Goal: Task Accomplishment & Management: Use online tool/utility

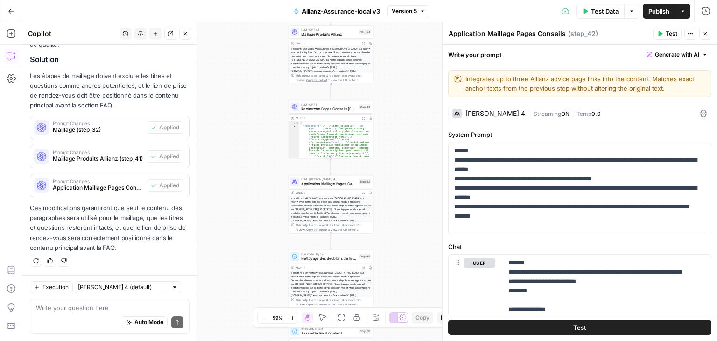
click at [417, 112] on div "**********" at bounding box center [369, 181] width 694 height 318
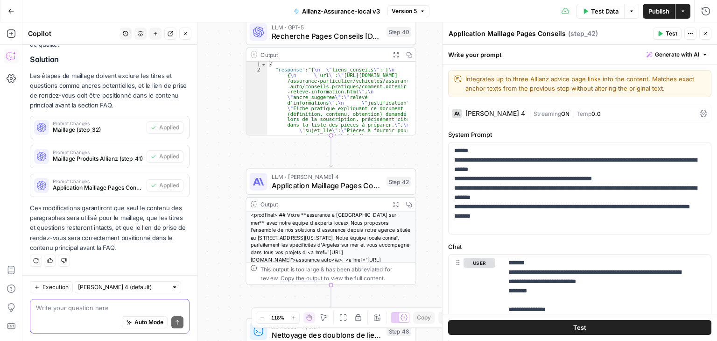
click at [66, 308] on textarea at bounding box center [109, 307] width 147 height 9
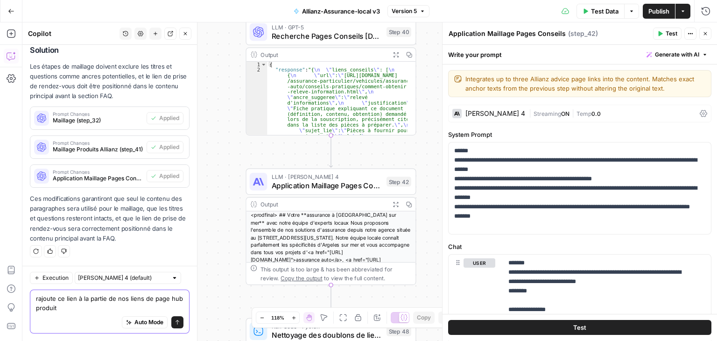
paste textarea ""assurance vie" [URL][DOMAIN_NAME]"
type textarea "rajoute ce lien à la partie de nos liens de page hub produit "assurance vie" [U…"
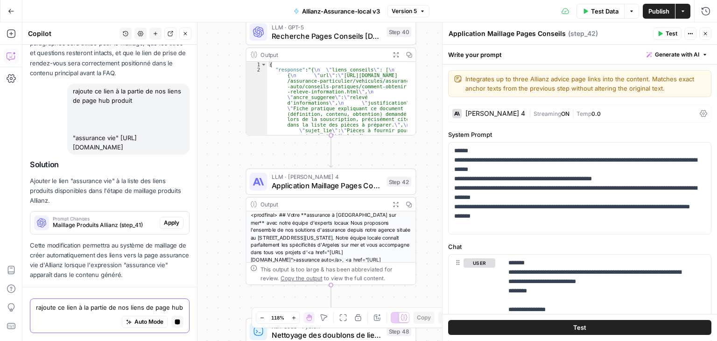
scroll to position [1298, 0]
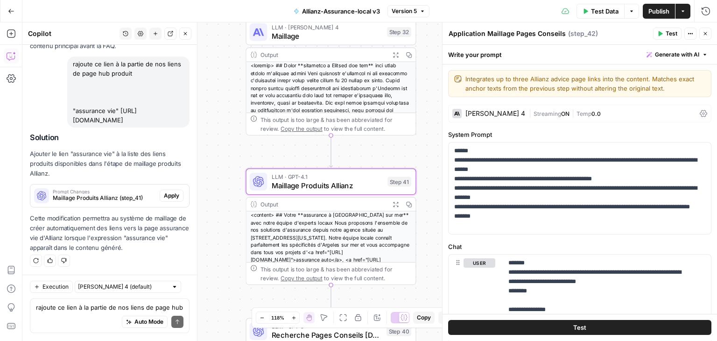
click at [164, 196] on span "Apply" at bounding box center [171, 195] width 15 height 8
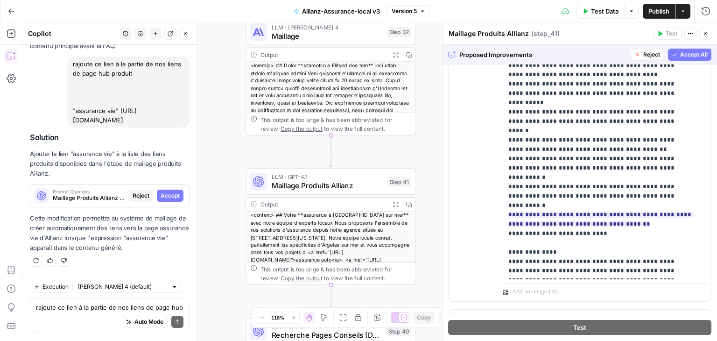
scroll to position [280, 0]
click at [686, 53] on span "Accept All" at bounding box center [694, 54] width 28 height 8
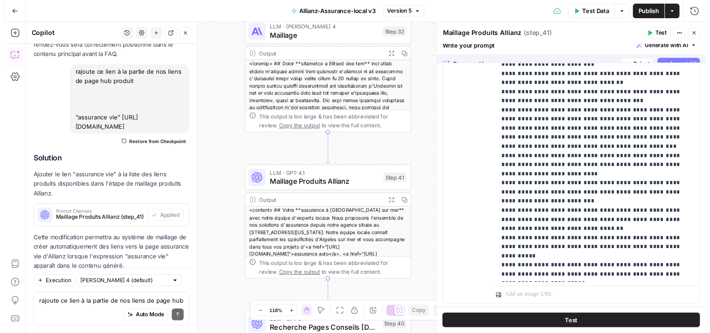
scroll to position [0, 0]
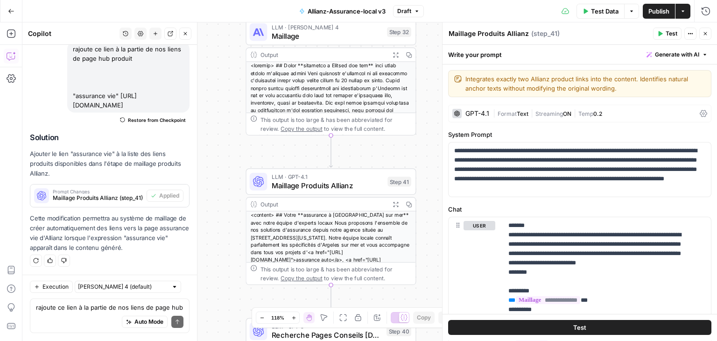
click at [183, 31] on icon "button" at bounding box center [185, 34] width 6 height 6
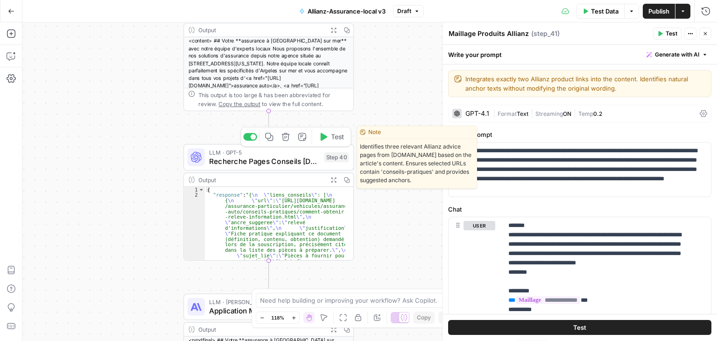
click at [252, 142] on div "Copy step Delete step Edit Note Test" at bounding box center [295, 137] width 111 height 20
click at [252, 141] on div "Copy step Delete step Edit Note Test" at bounding box center [295, 137] width 111 height 20
click at [254, 137] on div at bounding box center [254, 137] width 6 height 6
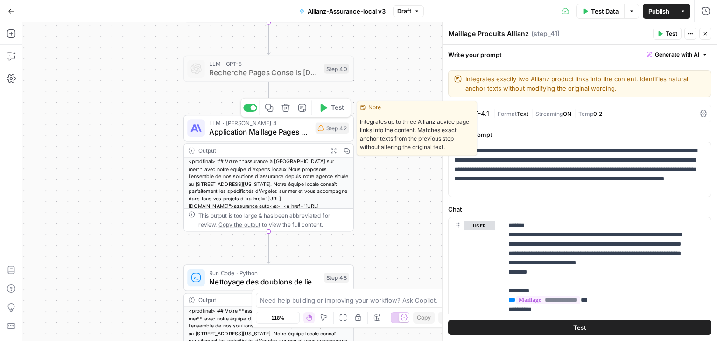
click at [253, 110] on div at bounding box center [254, 108] width 6 height 6
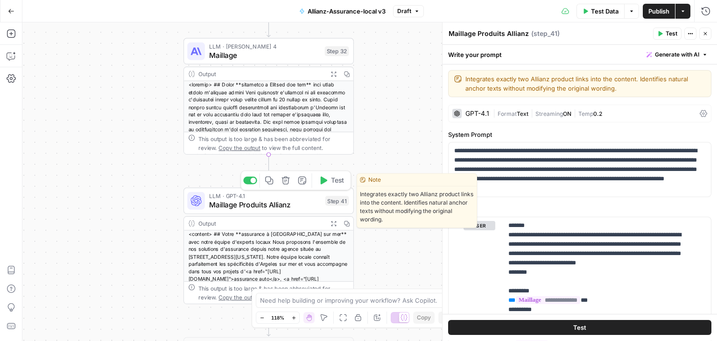
click at [331, 184] on span "Test" at bounding box center [337, 180] width 13 height 10
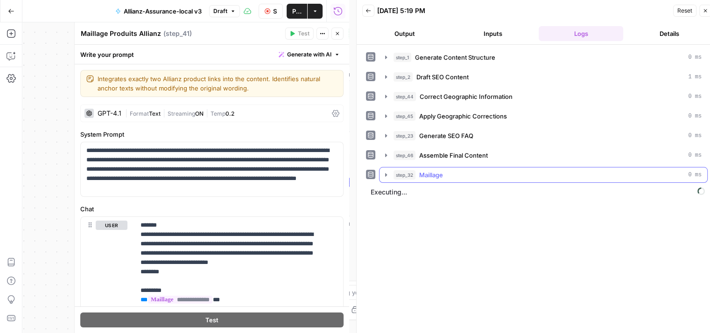
click at [385, 174] on icon "button" at bounding box center [386, 174] width 2 height 3
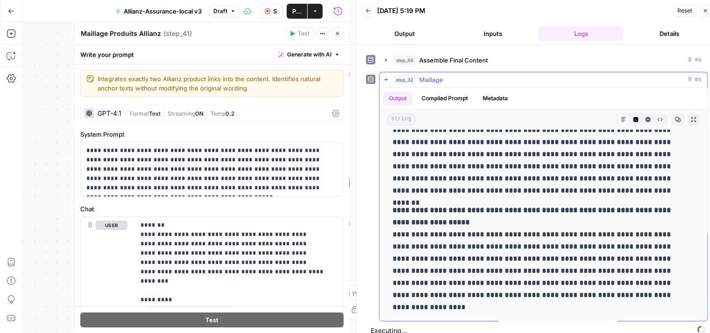
scroll to position [7, 0]
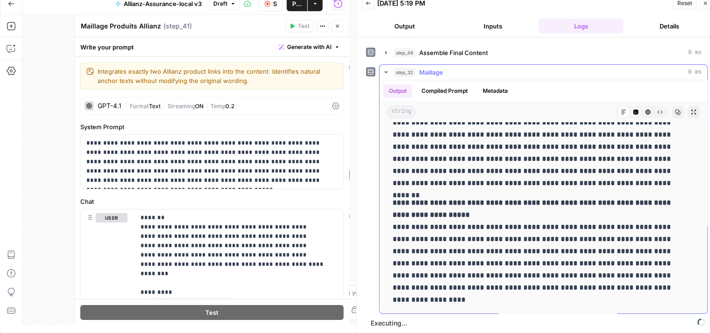
click at [380, 68] on button "step_32 Maillage 0 ms" at bounding box center [543, 72] width 328 height 15
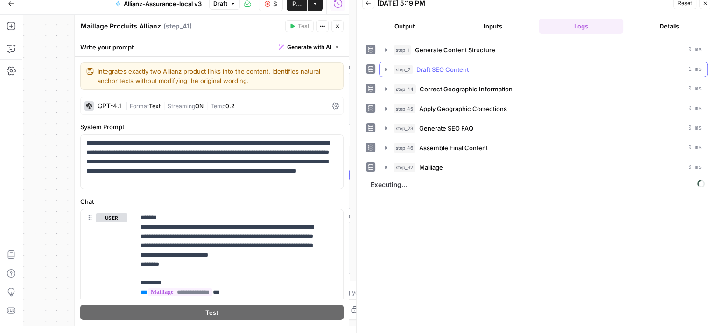
scroll to position [0, 0]
click at [340, 26] on span "Close" at bounding box center [340, 26] width 0 height 0
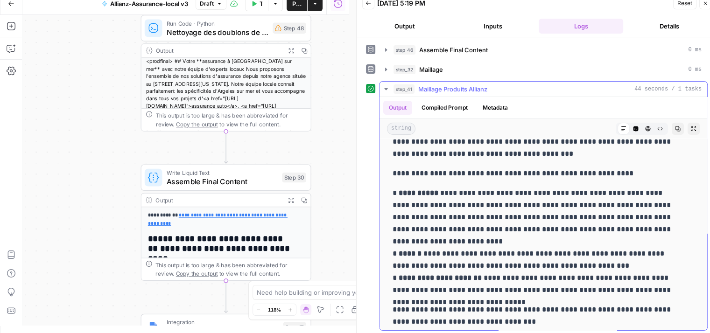
scroll to position [93, 0]
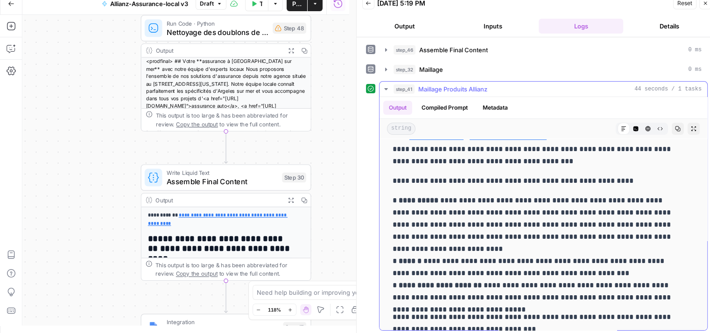
click at [388, 86] on icon "button" at bounding box center [385, 88] width 7 height 7
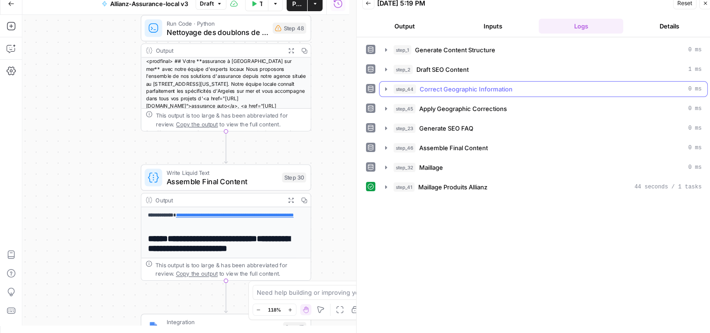
scroll to position [0, 0]
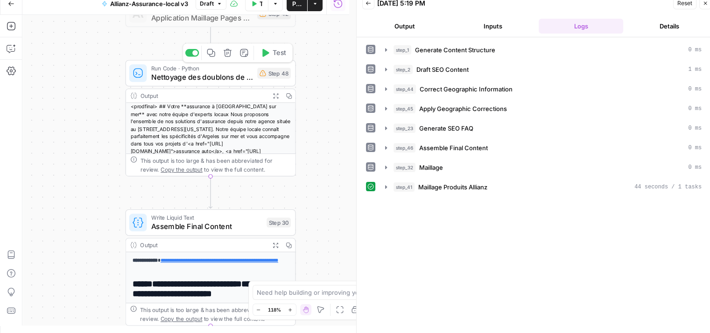
click at [175, 78] on span "Nettoyage des doublons de liens" at bounding box center [202, 76] width 102 height 11
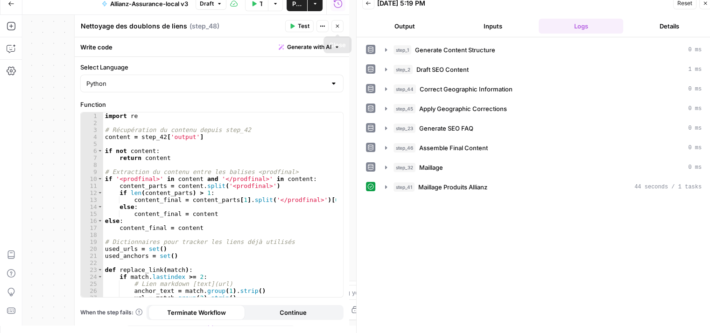
click at [342, 26] on button "Close" at bounding box center [337, 26] width 12 height 12
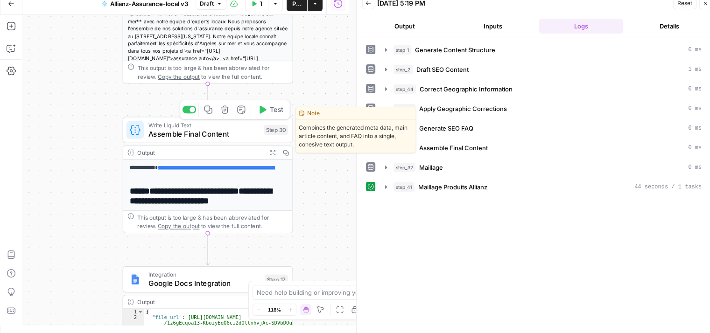
click at [206, 137] on span "Assemble Final Content" at bounding box center [203, 133] width 111 height 11
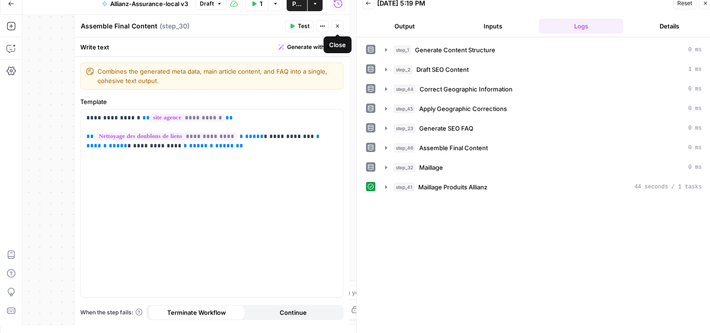
click at [336, 26] on icon "button" at bounding box center [338, 26] width 6 height 6
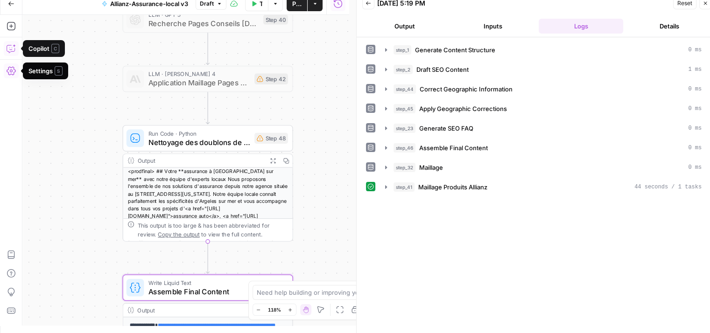
click at [9, 46] on icon "button" at bounding box center [11, 48] width 9 height 9
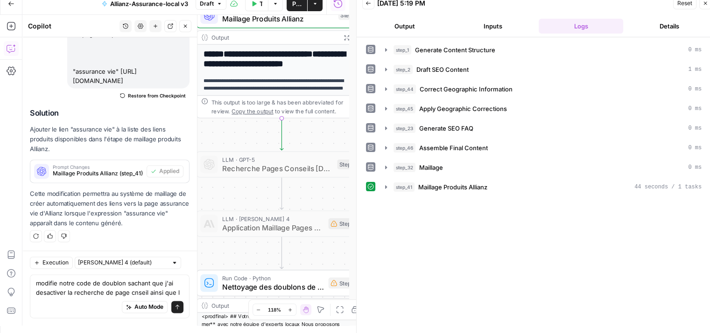
scroll to position [1338, 0]
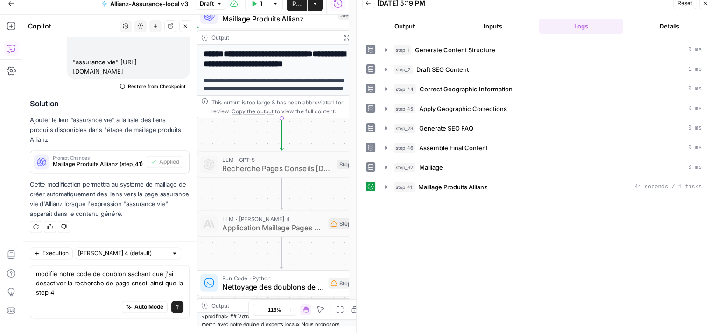
type textarea "modifie notre code de doublon sachant que j'ai desactiver la recherche de page …"
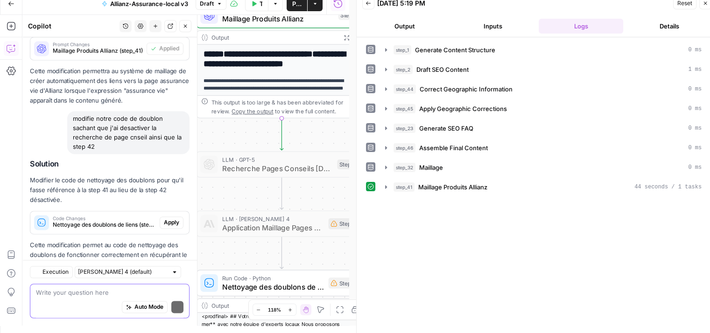
scroll to position [1503, 0]
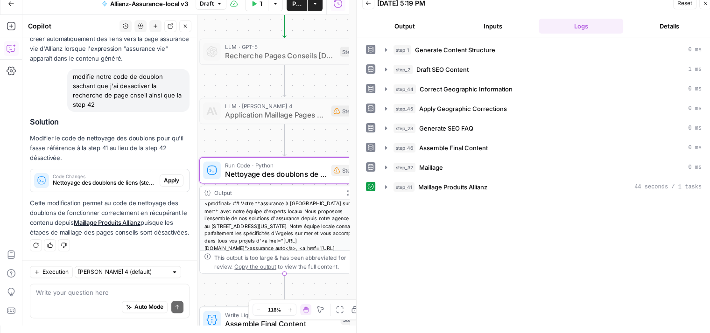
click at [170, 176] on span "Apply" at bounding box center [171, 180] width 15 height 8
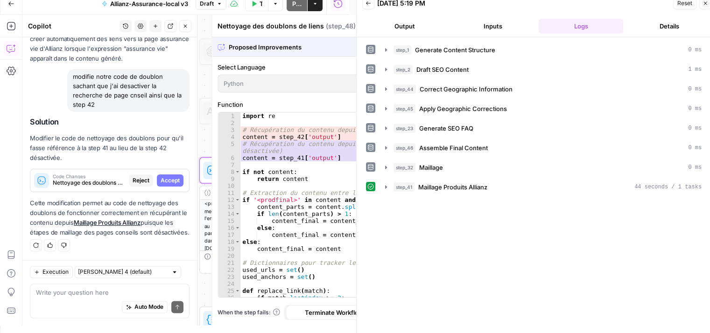
scroll to position [1443, 0]
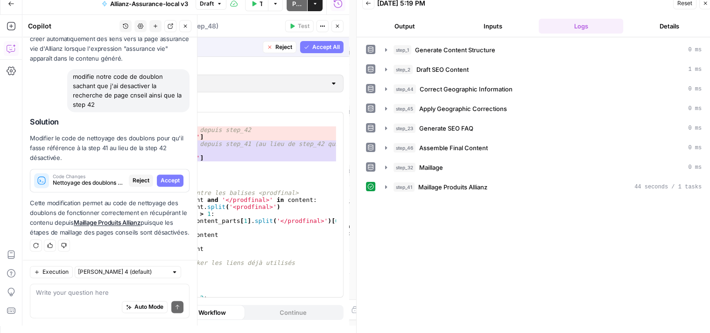
click at [165, 176] on span "Accept" at bounding box center [170, 180] width 19 height 8
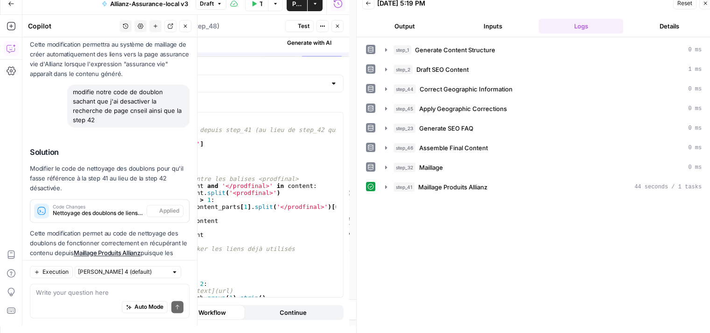
scroll to position [1518, 0]
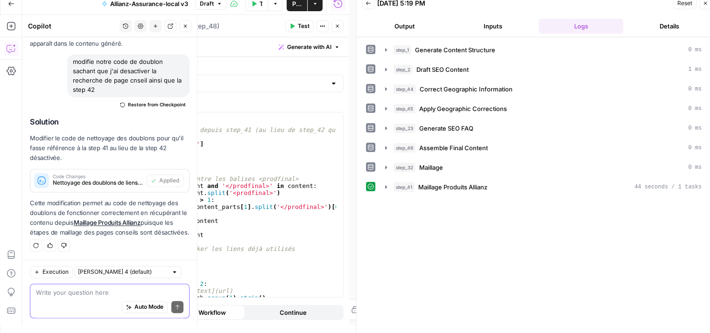
click at [78, 294] on textarea at bounding box center [109, 292] width 147 height 9
paste textarea "privilégier les termes : assurance vie, assurance retraite et complémentaire sa…"
type textarea "privilégier les termes : assurance vie, assurance retraite et complémentaire sa…"
click at [156, 27] on icon "button" at bounding box center [156, 26] width 6 height 6
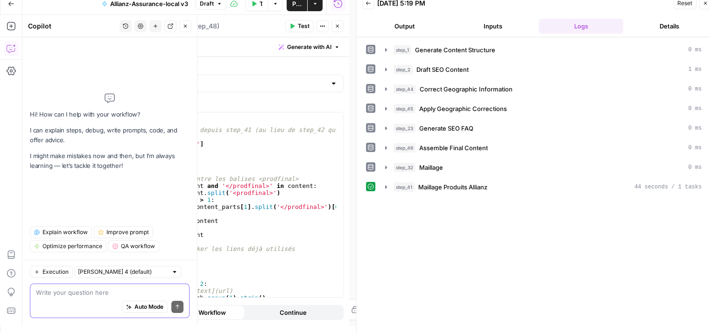
click at [71, 290] on textarea at bounding box center [109, 292] width 147 height 9
paste textarea "privilégier les termes : assurance vie, assurance retraite et complémentaire sa…"
type textarea "privilégier les termes : assurance vie, assurance retraite et complémentaire sa…"
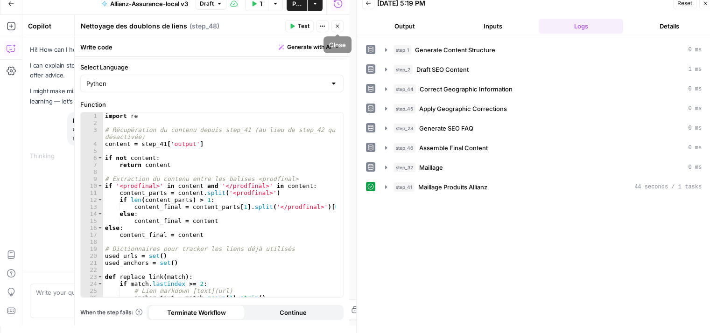
click at [340, 29] on button "Close" at bounding box center [337, 26] width 12 height 12
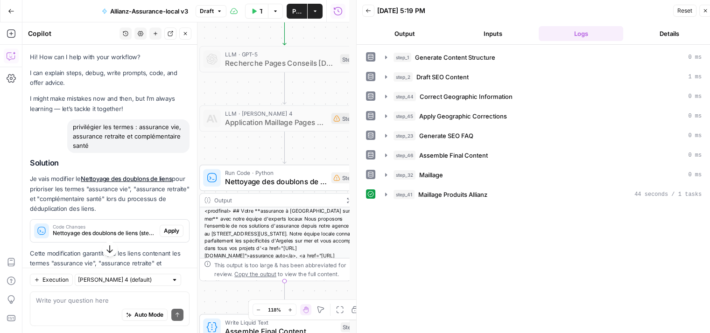
scroll to position [62, 0]
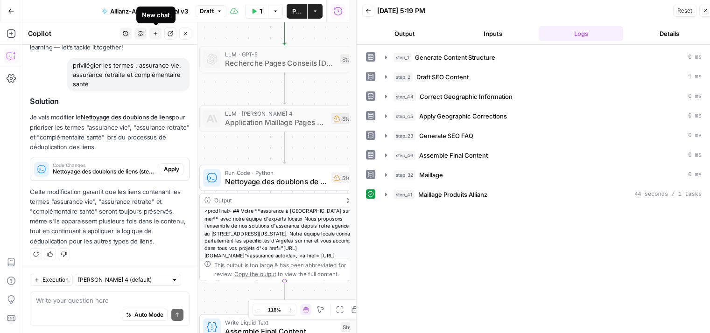
click at [157, 34] on icon "button" at bounding box center [156, 34] width 6 height 6
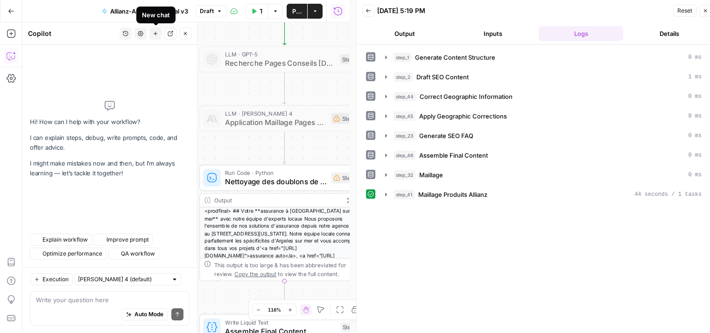
scroll to position [0, 0]
click at [72, 309] on div "Auto Mode Send" at bounding box center [109, 315] width 147 height 21
paste textarea "Niort"
type textarea "Niort"
click at [97, 304] on textarea at bounding box center [109, 299] width 147 height 9
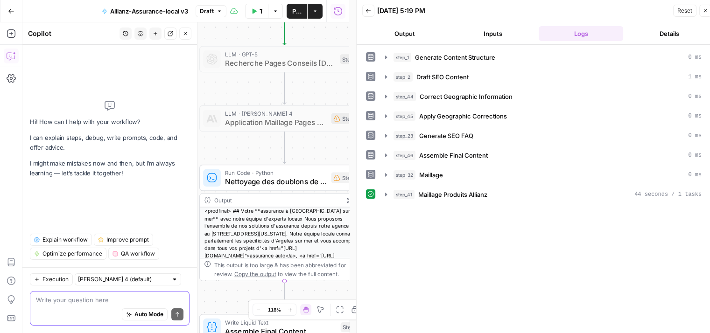
paste textarea "privilégier les termes : assurance vie, assurance retraite et complémentaire sa…"
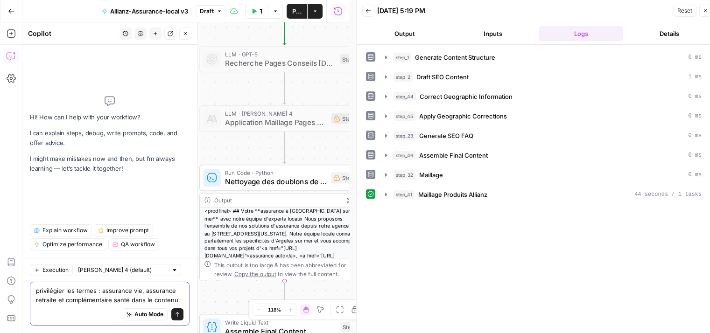
type textarea "privilégier les termes : assurance vie, assurance retraite et complémentaire sa…"
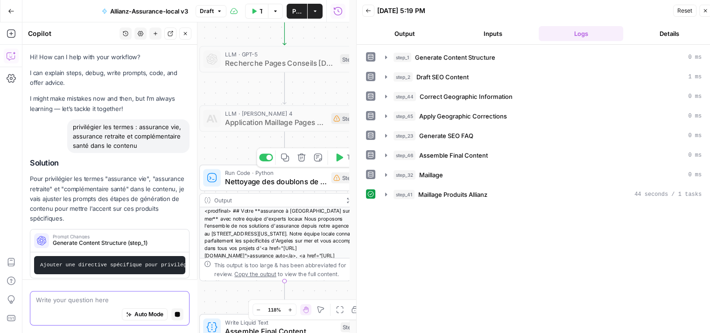
scroll to position [22, 0]
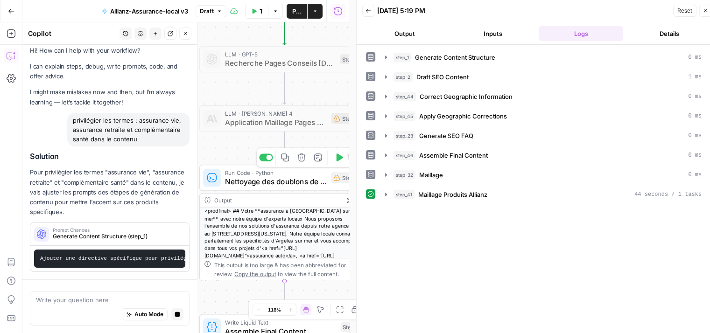
click at [262, 185] on span "Nettoyage des doublons de liens" at bounding box center [276, 181] width 102 height 11
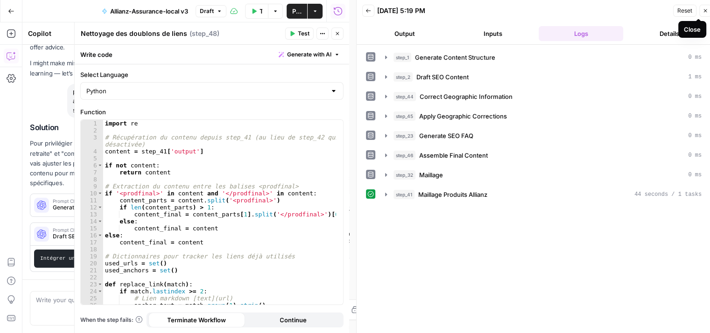
click at [707, 11] on span "Close" at bounding box center [707, 11] width 0 height 0
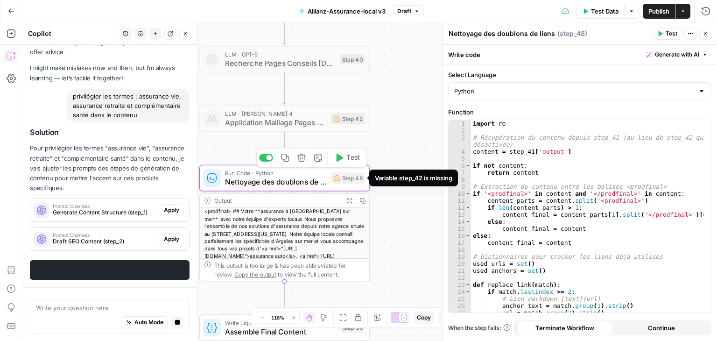
scroll to position [73, 0]
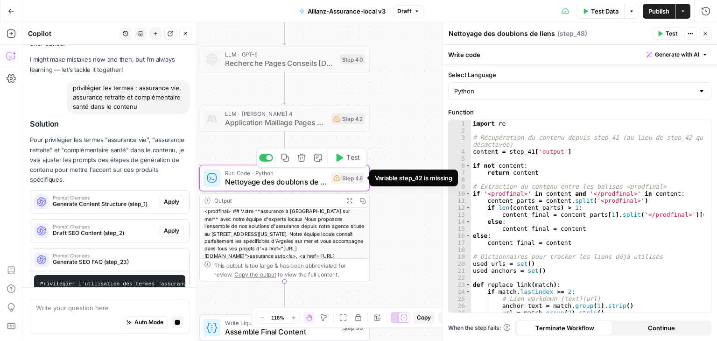
click at [349, 182] on div "Step 48" at bounding box center [348, 177] width 34 height 11
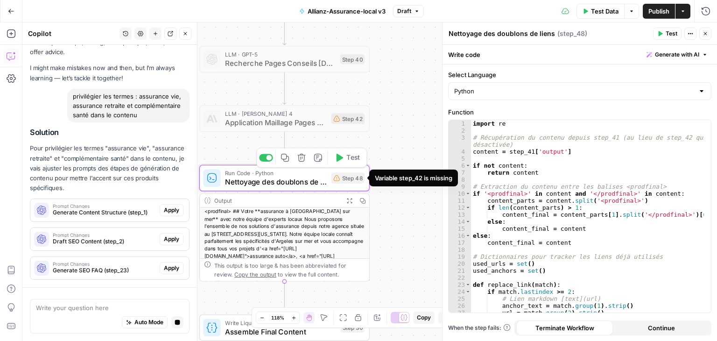
scroll to position [66, 0]
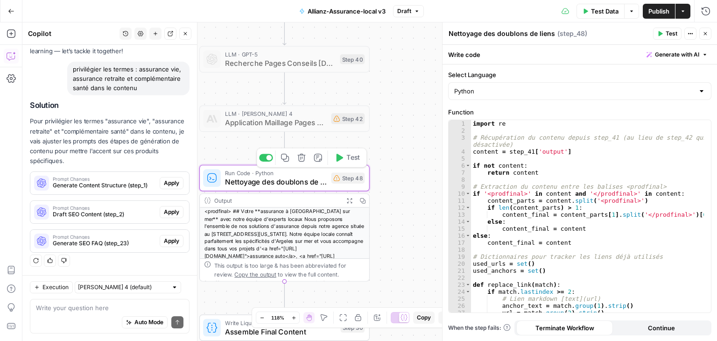
click at [299, 182] on span "Nettoyage des doublons de liens" at bounding box center [276, 181] width 102 height 11
click at [254, 182] on span "Nettoyage des doublons de liens" at bounding box center [276, 181] width 102 height 11
click at [267, 182] on span "Nettoyage des doublons de liens" at bounding box center [276, 181] width 102 height 11
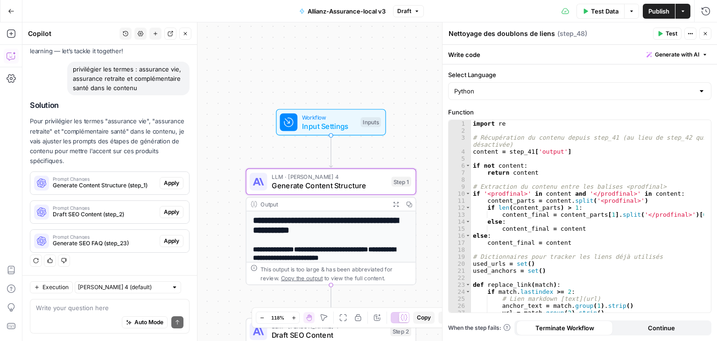
click at [167, 184] on span "Apply" at bounding box center [171, 183] width 15 height 8
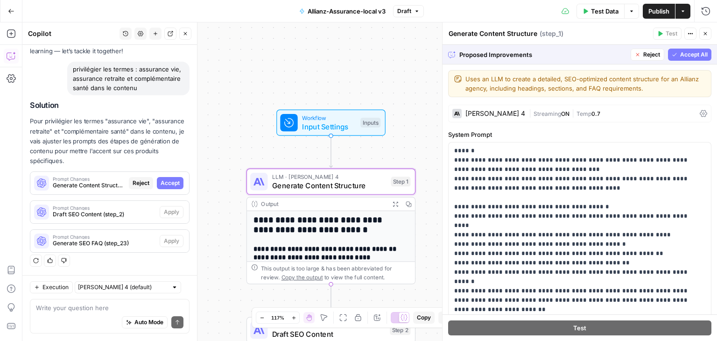
click at [170, 184] on span "Accept" at bounding box center [170, 183] width 19 height 8
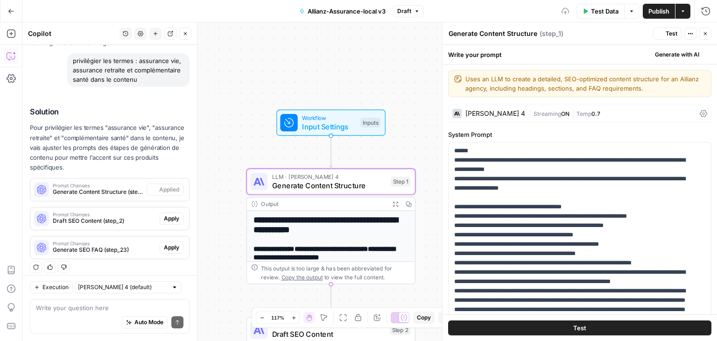
scroll to position [81, 0]
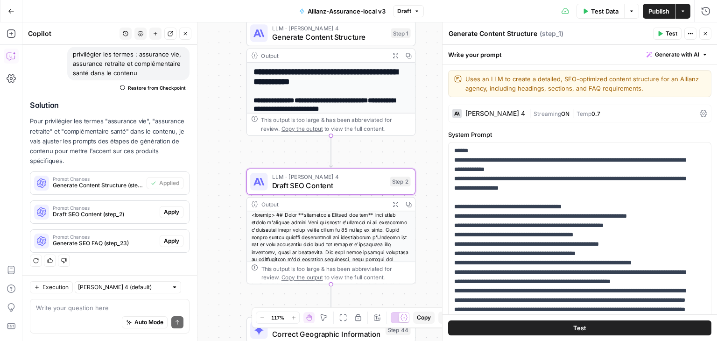
click at [170, 210] on span "Apply" at bounding box center [171, 212] width 15 height 8
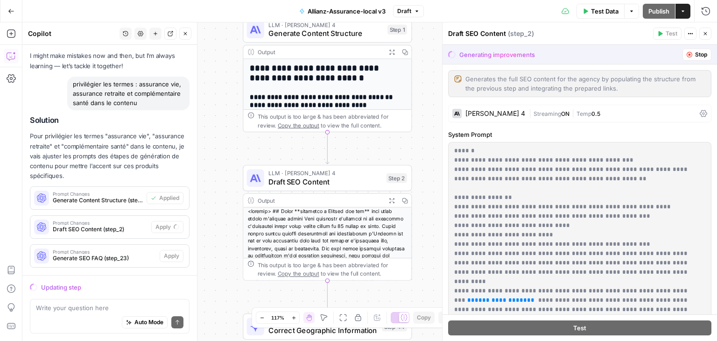
scroll to position [66, 0]
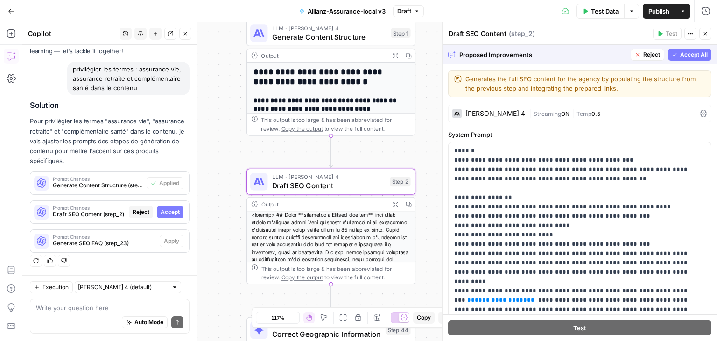
click at [178, 210] on div "Prompt Changes Draft SEO Content (step_2) Reject Accept" at bounding box center [109, 211] width 159 height 15
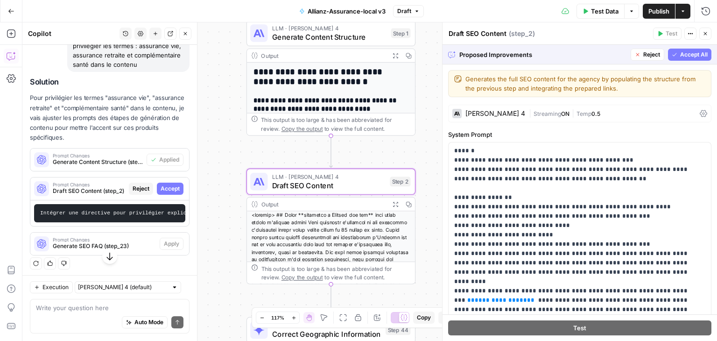
click at [170, 193] on span "Accept" at bounding box center [170, 188] width 19 height 8
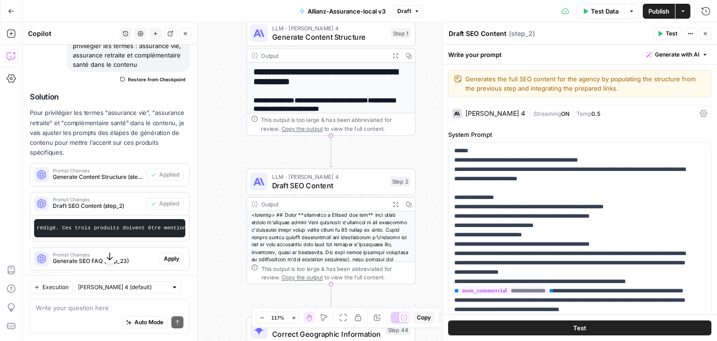
scroll to position [114, 0]
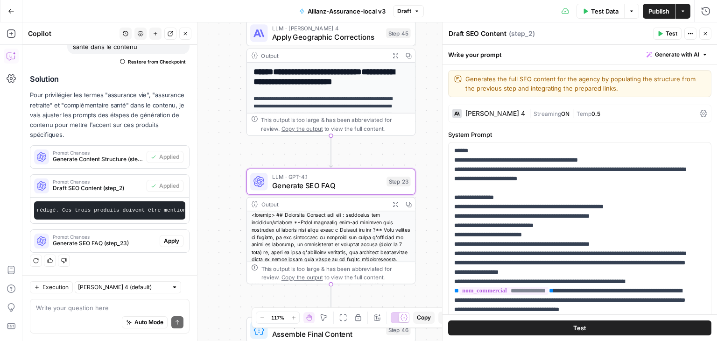
click at [165, 238] on span "Apply" at bounding box center [171, 241] width 15 height 8
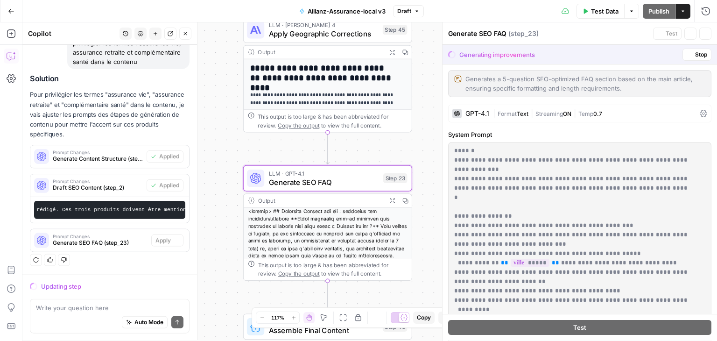
scroll to position [99, 0]
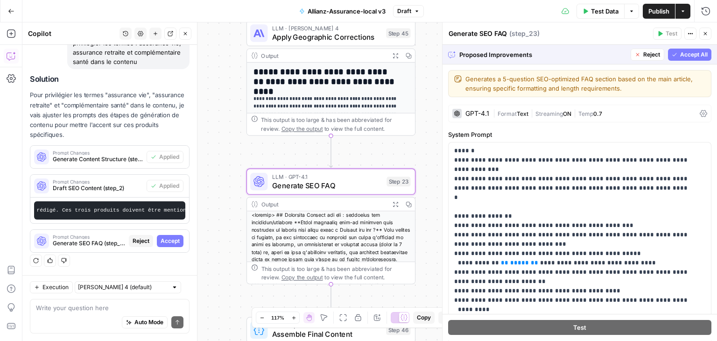
click at [165, 247] on div "Prompt Changes Generate SEO FAQ (step_23) Reject Accept" at bounding box center [109, 240] width 159 height 15
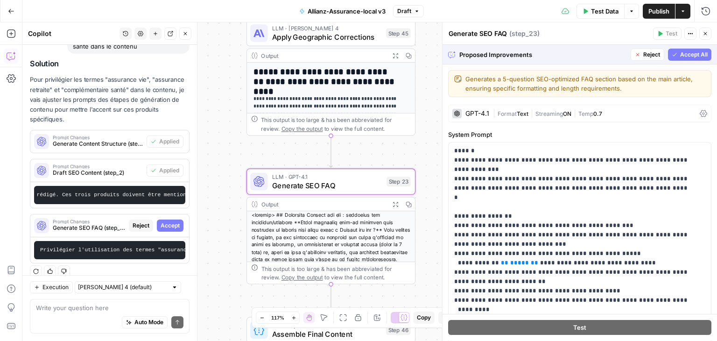
scroll to position [114, 0]
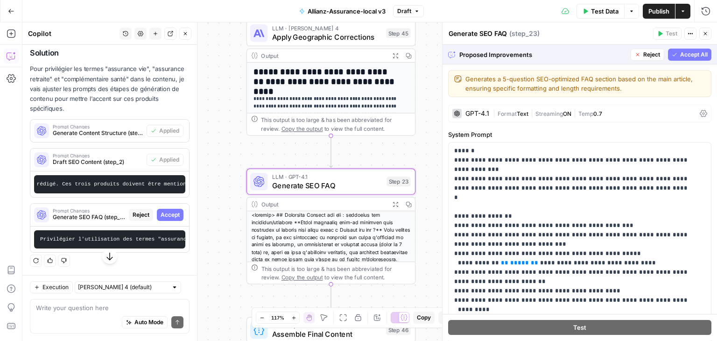
click at [166, 219] on span "Accept" at bounding box center [170, 214] width 19 height 8
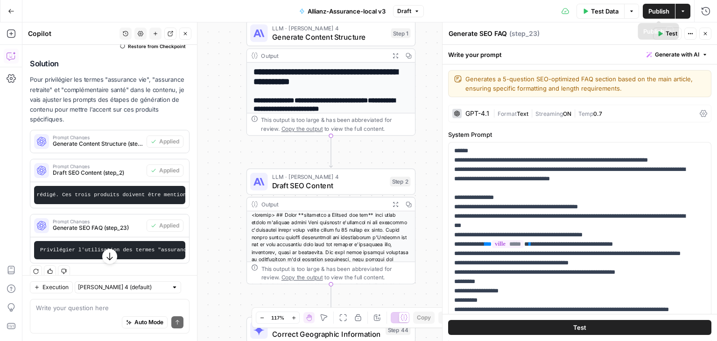
click at [657, 12] on span "Publish" at bounding box center [658, 11] width 21 height 9
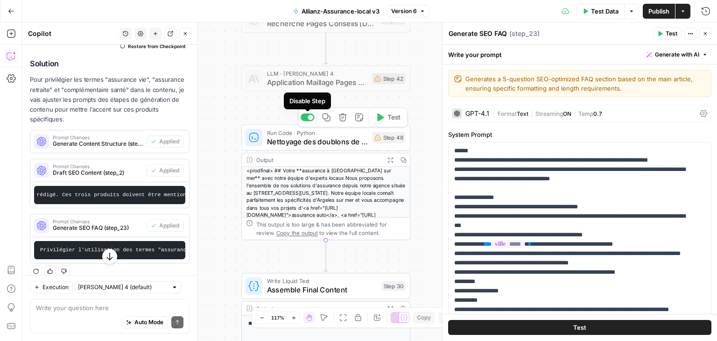
click at [306, 117] on div at bounding box center [308, 116] width 14 height 7
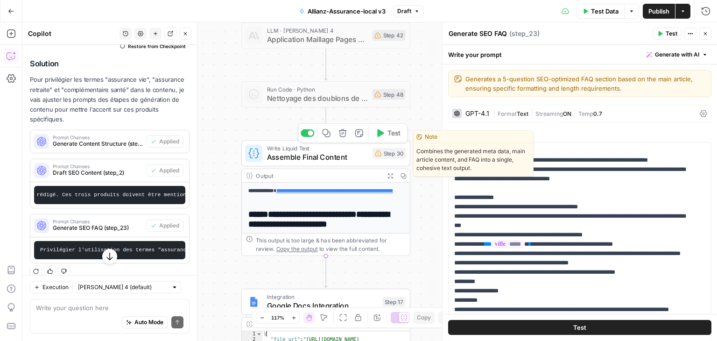
click at [329, 161] on span "Assemble Final Content" at bounding box center [317, 157] width 101 height 11
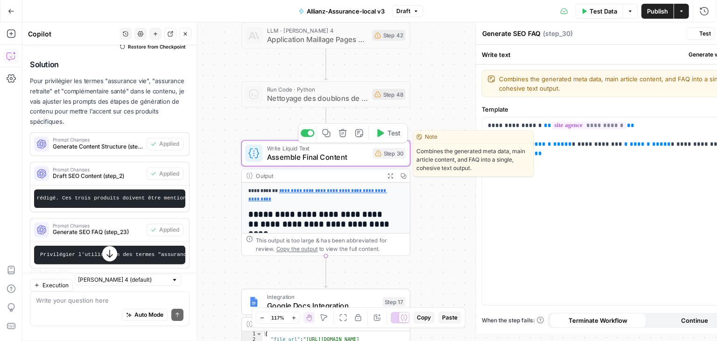
type textarea "Assemble Final Content"
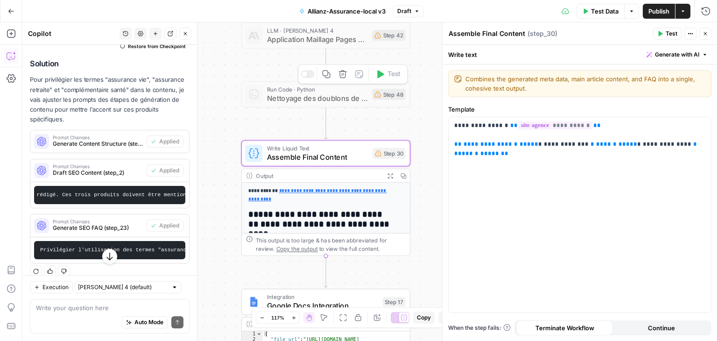
click at [307, 77] on div at bounding box center [308, 73] width 14 height 7
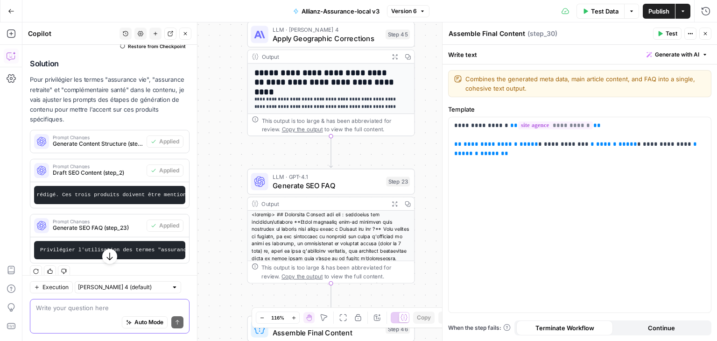
click at [69, 308] on textarea at bounding box center [109, 307] width 147 height 9
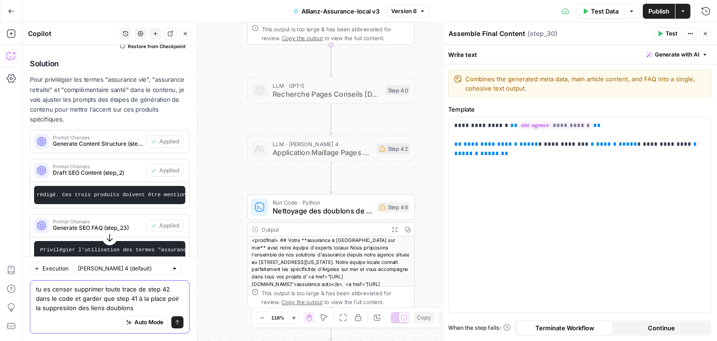
type textarea "tu es censer supprimer toute trace de step 42 dans le code et garder que step 4…"
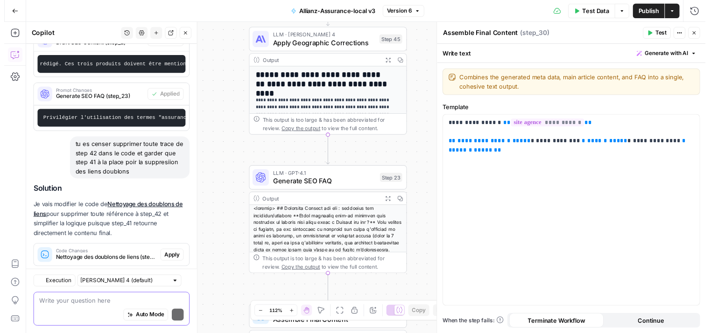
scroll to position [286, 0]
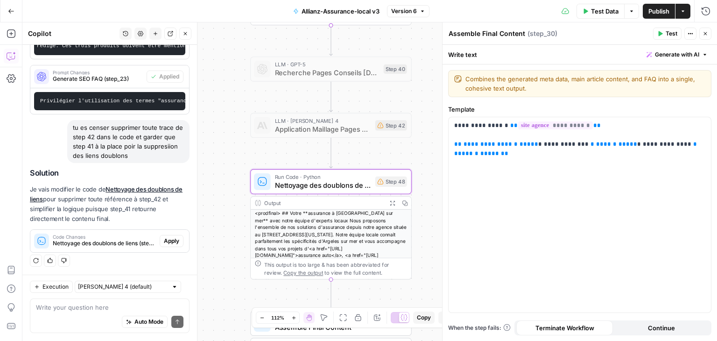
click at [168, 245] on span "Apply" at bounding box center [171, 241] width 15 height 8
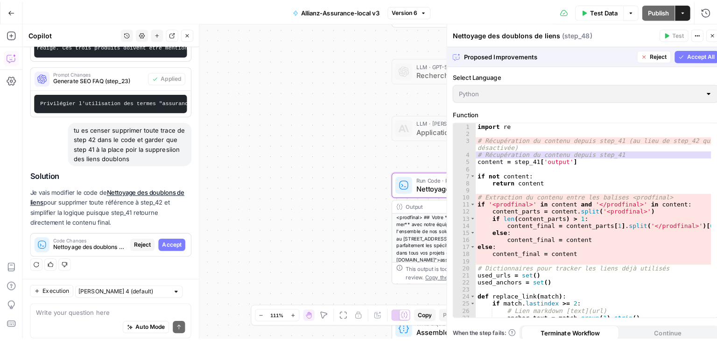
scroll to position [271, 0]
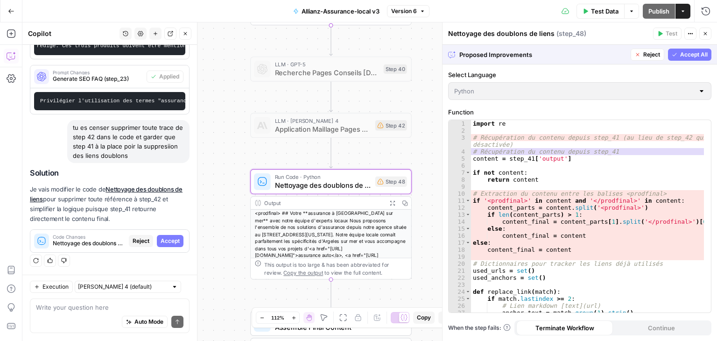
click at [163, 238] on span "Accept" at bounding box center [170, 241] width 19 height 8
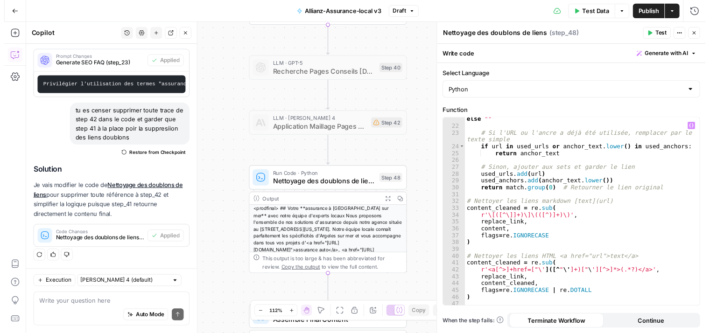
scroll to position [158, 0]
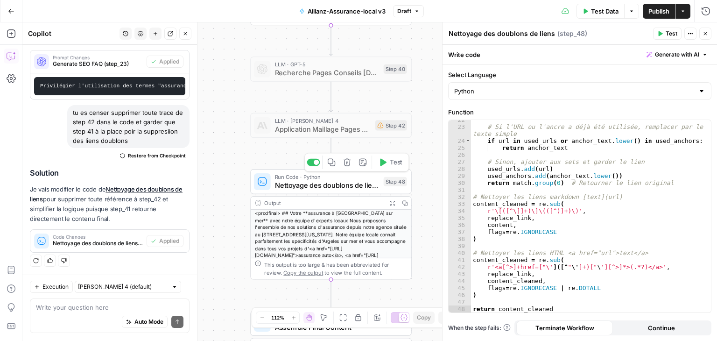
click at [390, 162] on span "Test" at bounding box center [396, 161] width 13 height 9
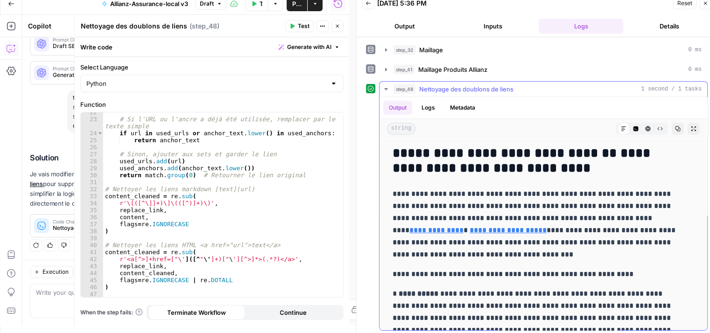
click at [388, 85] on icon "button" at bounding box center [385, 88] width 7 height 7
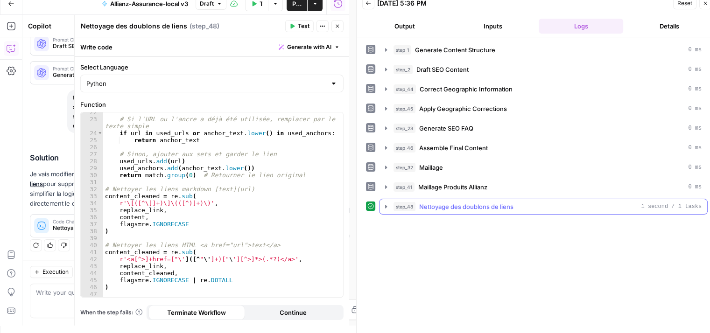
click at [384, 209] on button "step_48 Nettoyage des doublons de liens 1 second / 1 tasks" at bounding box center [543, 206] width 328 height 15
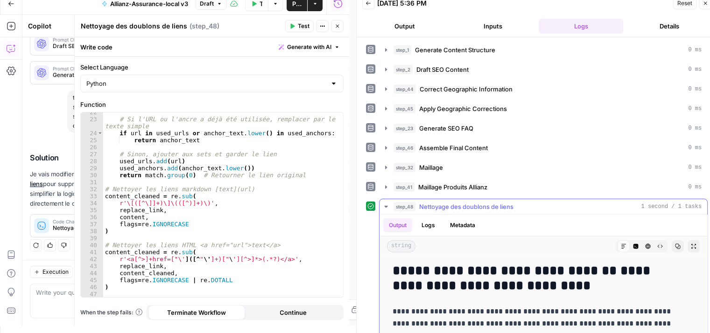
click at [467, 221] on button "Metadata" at bounding box center [462, 225] width 36 height 14
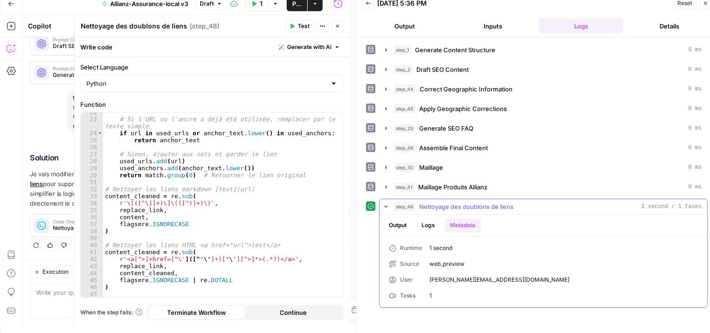
click at [394, 224] on button "Output" at bounding box center [397, 225] width 29 height 14
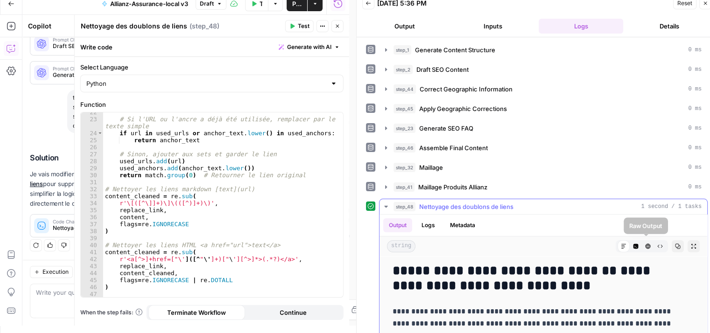
click at [657, 245] on icon "button" at bounding box center [660, 247] width 6 height 6
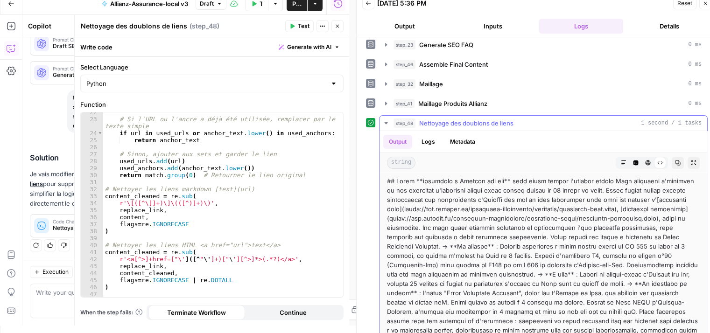
scroll to position [84, 0]
click at [336, 27] on icon "button" at bounding box center [337, 26] width 3 height 3
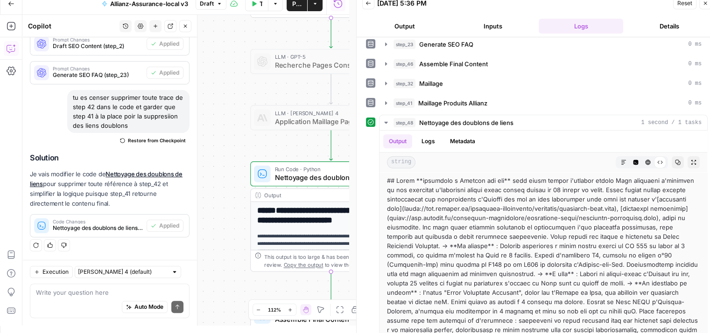
click at [236, 197] on div "**********" at bounding box center [185, 170] width 327 height 311
click at [187, 28] on icon "button" at bounding box center [185, 26] width 6 height 6
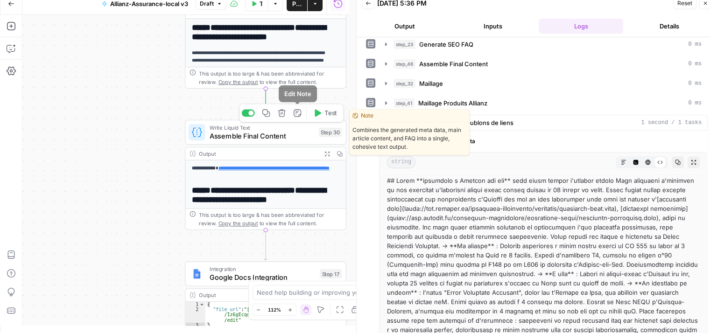
click at [317, 112] on icon "button" at bounding box center [318, 112] width 7 height 7
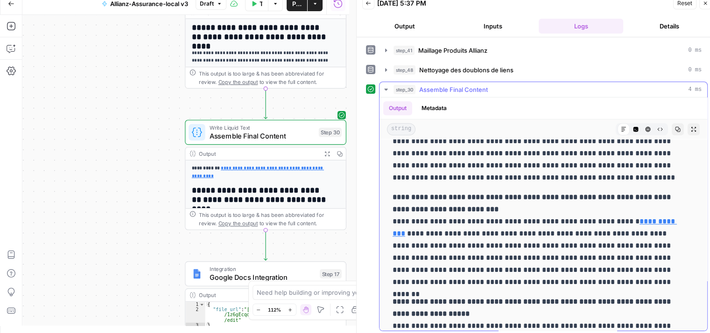
scroll to position [1071, 0]
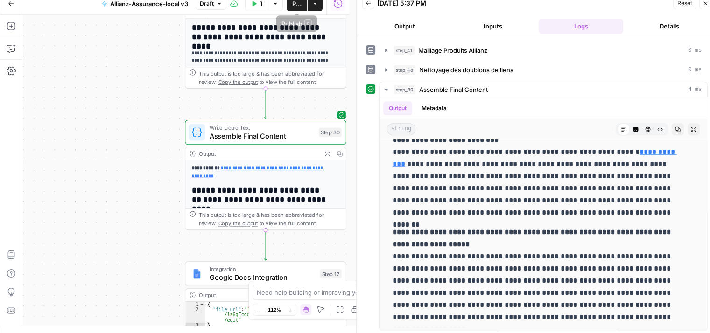
click at [295, 4] on span "Publish" at bounding box center [296, 3] width 9 height 9
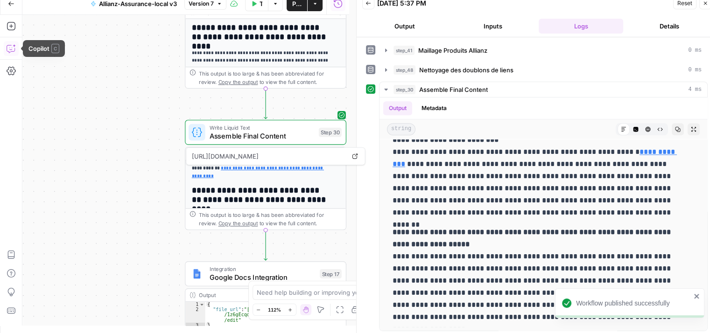
click at [10, 51] on icon "button" at bounding box center [11, 48] width 9 height 9
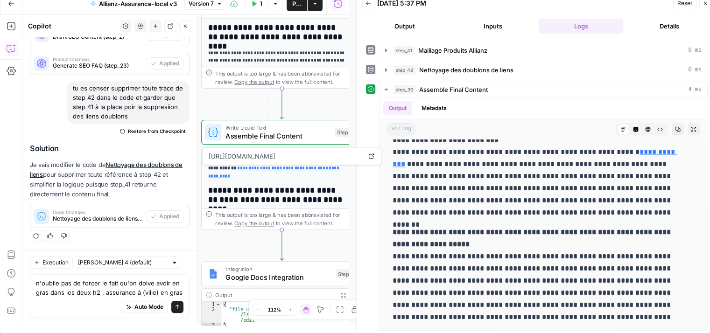
scroll to position [260, 0]
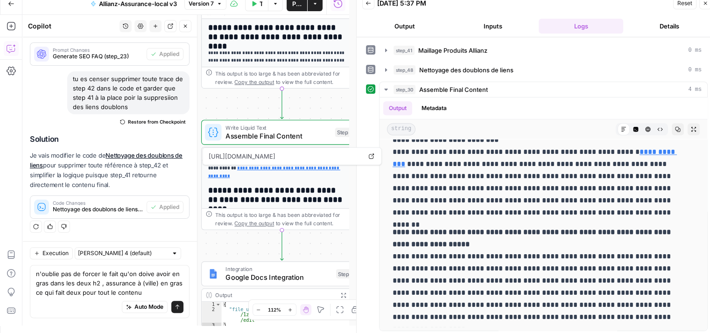
type textarea "n'oublie pas de forcer le fait qu'on doive avoir en gras dans les deux h2 , ass…"
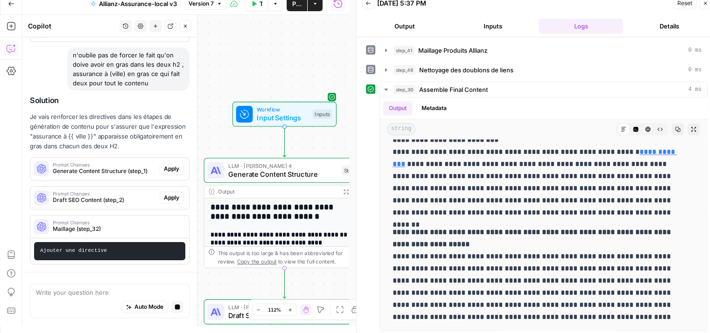
scroll to position [413, 0]
click at [164, 165] on span "Apply" at bounding box center [171, 169] width 15 height 8
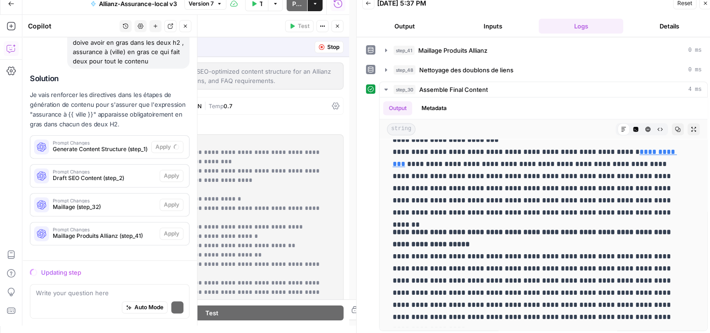
scroll to position [436, 0]
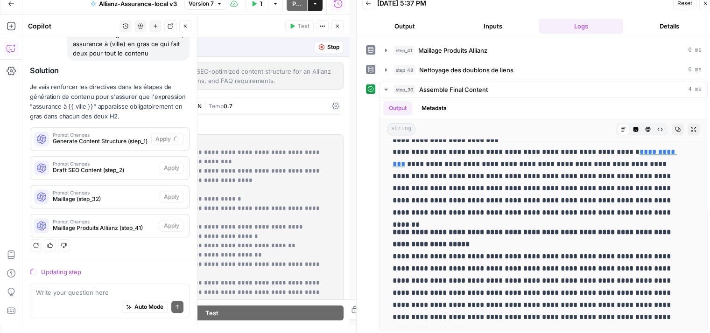
click at [115, 225] on span "Maillage Produits Allianz (step_41)" at bounding box center [104, 228] width 103 height 8
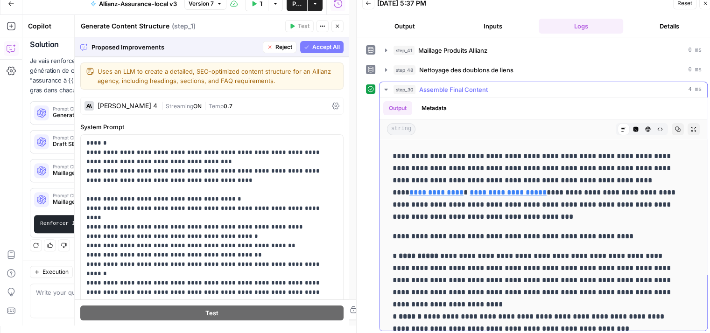
scroll to position [0, 0]
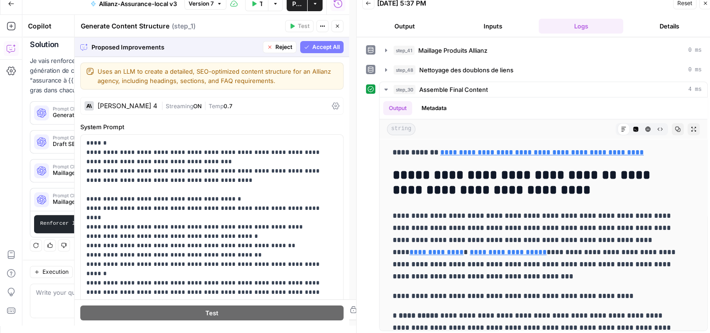
click at [320, 46] on span "Accept All" at bounding box center [326, 47] width 28 height 8
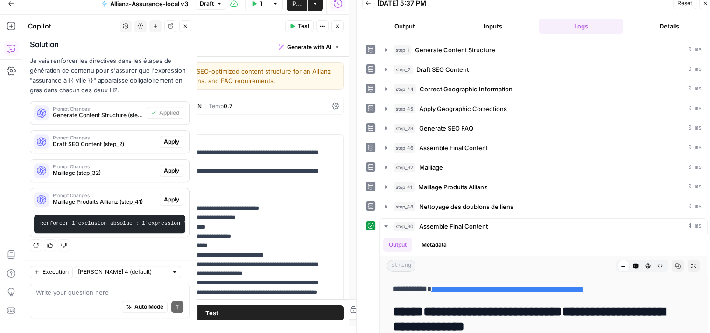
click at [167, 138] on span "Apply" at bounding box center [171, 142] width 15 height 8
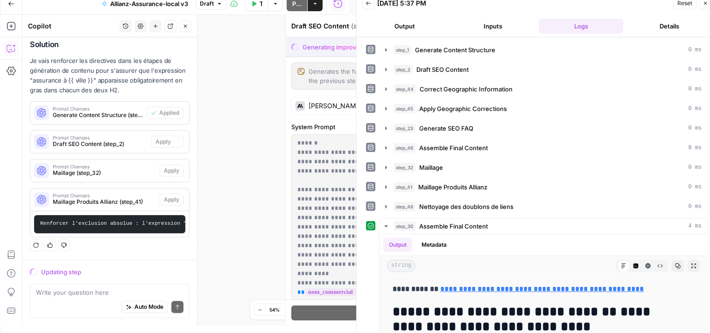
scroll to position [469, 0]
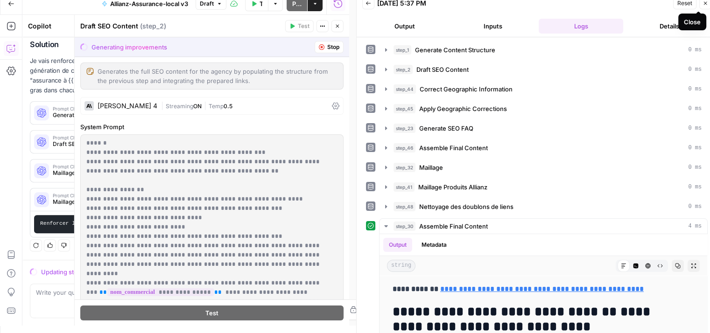
click at [707, 3] on icon "button" at bounding box center [705, 3] width 6 height 6
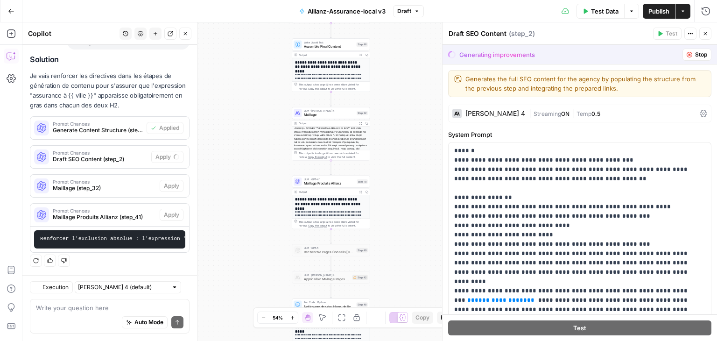
scroll to position [462, 0]
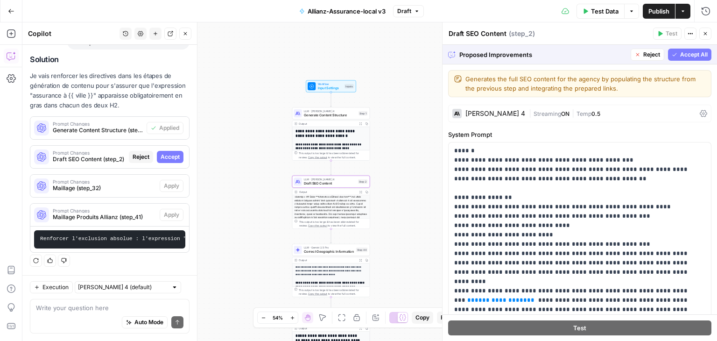
click at [173, 151] on button "Accept" at bounding box center [170, 157] width 27 height 12
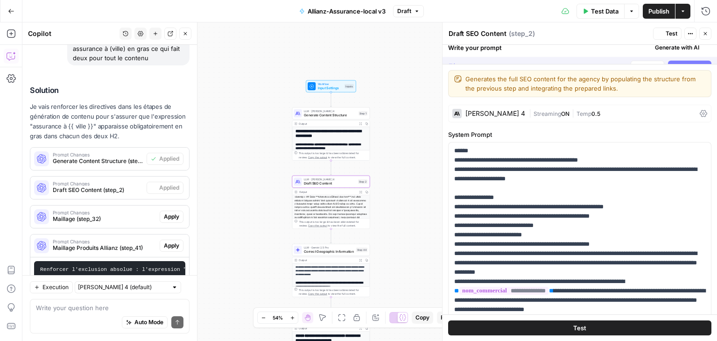
scroll to position [506, 0]
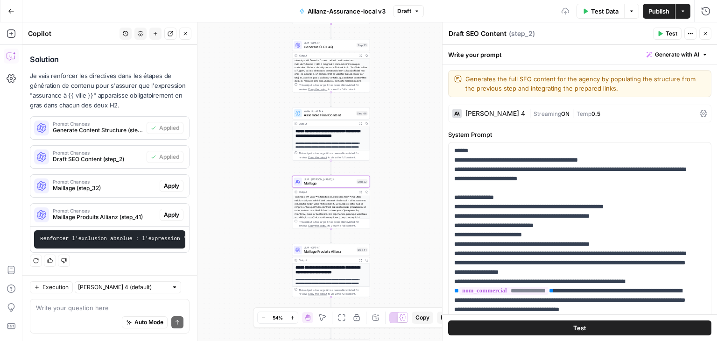
click at [168, 182] on span "Apply" at bounding box center [171, 186] width 15 height 8
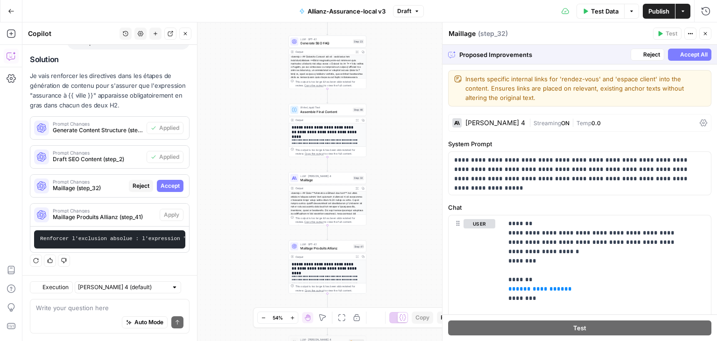
scroll to position [462, 0]
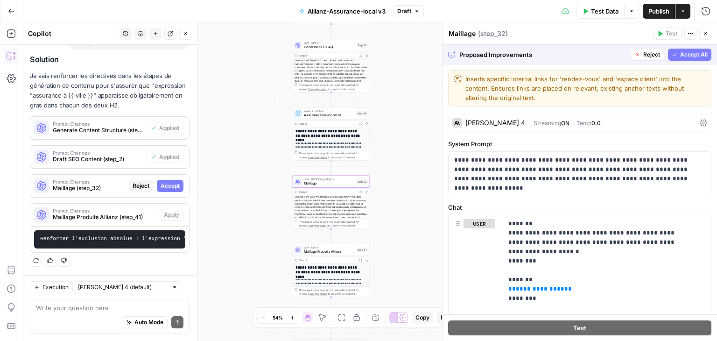
click at [166, 183] on span "Accept" at bounding box center [170, 186] width 19 height 8
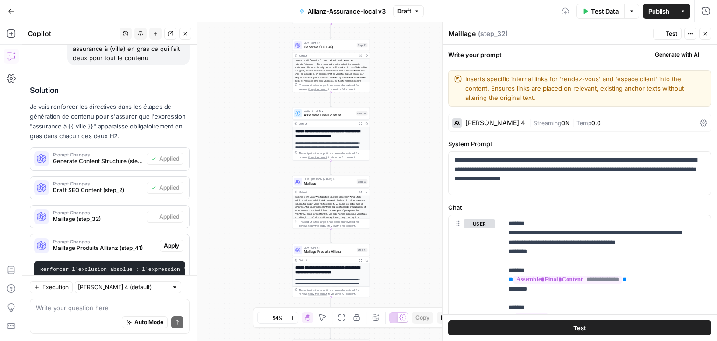
scroll to position [506, 0]
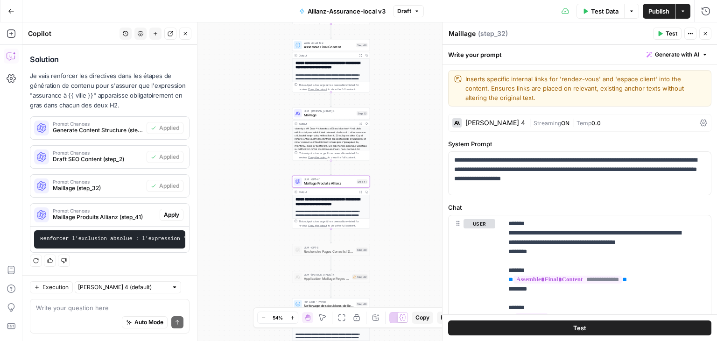
click at [167, 212] on button "Apply" at bounding box center [172, 215] width 24 height 12
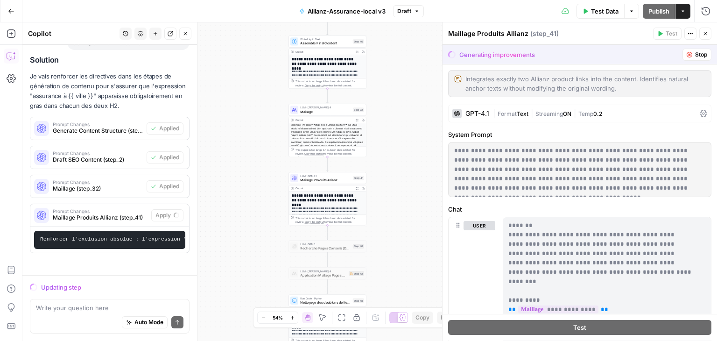
scroll to position [462, 0]
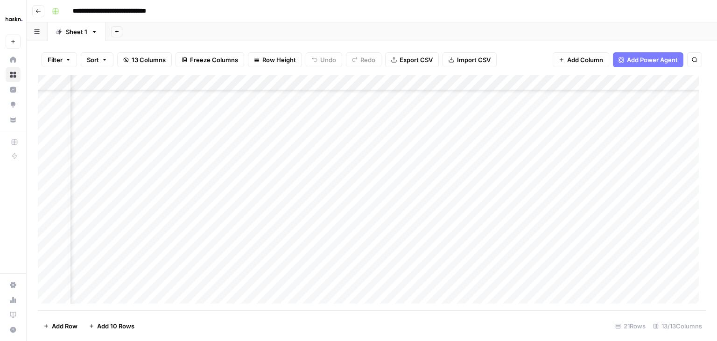
scroll to position [130, 0]
click at [398, 253] on div "Add Column" at bounding box center [372, 193] width 668 height 236
click at [398, 253] on body "**********" at bounding box center [358, 170] width 717 height 341
click at [402, 158] on div "Add Column" at bounding box center [372, 193] width 668 height 236
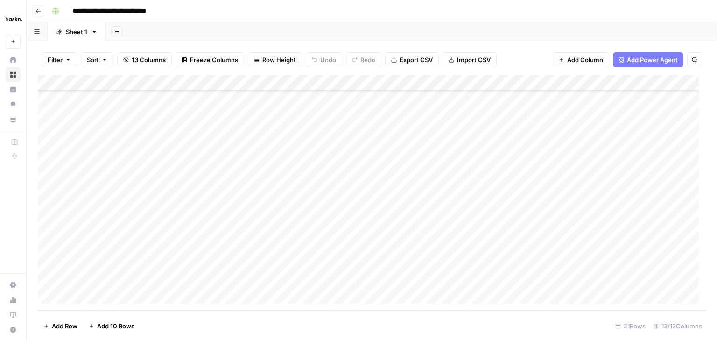
click at [402, 158] on div "Add Column" at bounding box center [372, 193] width 668 height 236
type textarea "**********"
click at [540, 157] on div "Add Column" at bounding box center [372, 193] width 668 height 236
type textarea "**********"
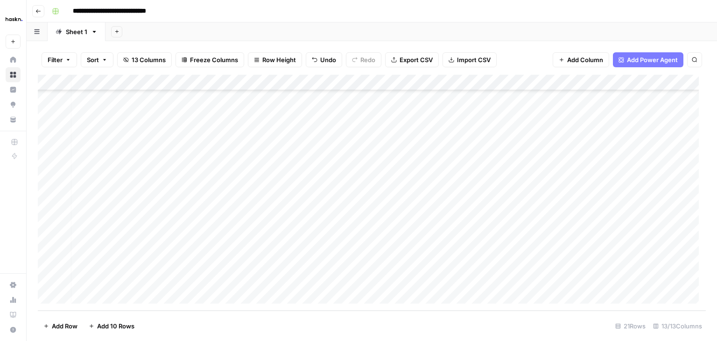
scroll to position [135, 0]
click at [49, 236] on div "Add Column" at bounding box center [372, 193] width 668 height 236
click at [49, 247] on div "Add Column" at bounding box center [372, 193] width 668 height 236
click at [49, 263] on div "Add Column" at bounding box center [372, 193] width 668 height 236
click at [47, 281] on div "Add Column" at bounding box center [372, 193] width 668 height 236
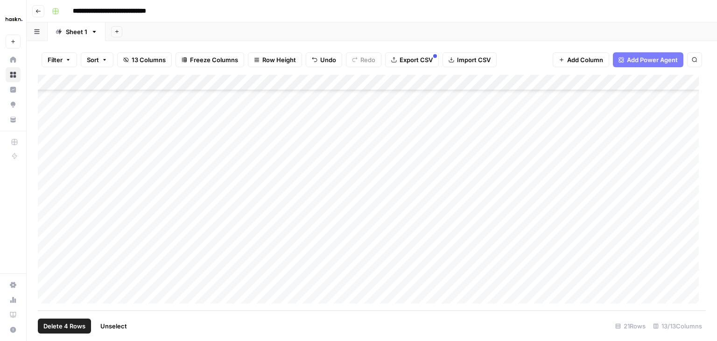
click at [65, 329] on span "Delete 4 Rows" at bounding box center [64, 325] width 42 height 9
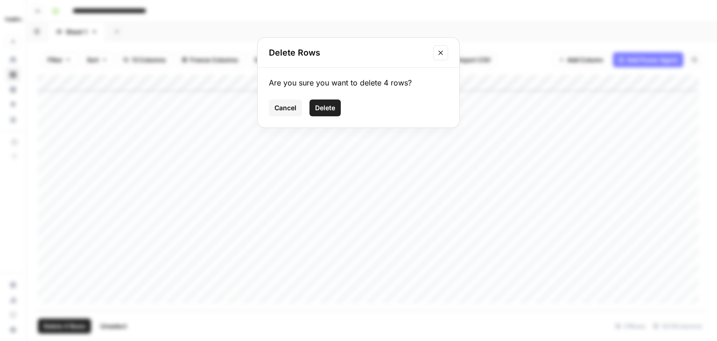
click at [326, 107] on span "Delete" at bounding box center [325, 107] width 20 height 9
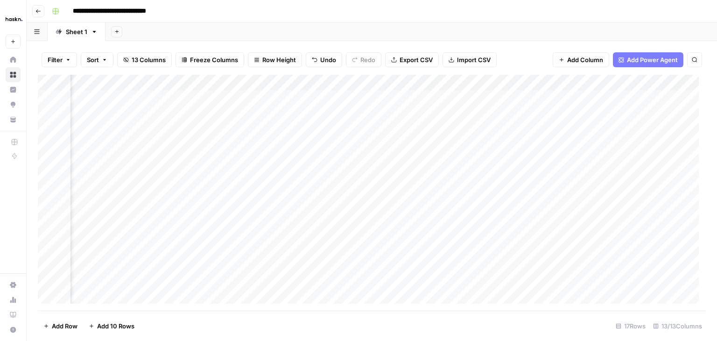
scroll to position [0, 217]
click at [275, 98] on div "Add Column" at bounding box center [372, 193] width 668 height 236
click at [312, 263] on div "Add Column" at bounding box center [372, 193] width 668 height 236
click at [98, 204] on div "Add Column" at bounding box center [372, 193] width 668 height 236
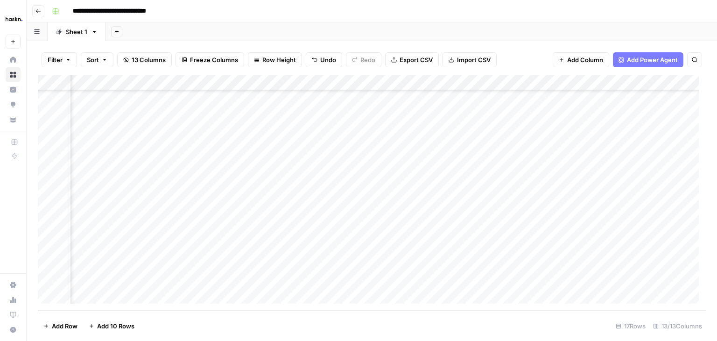
scroll to position [0, 217]
click at [303, 94] on div "Add Column" at bounding box center [372, 193] width 668 height 236
click at [366, 262] on div "Add Column" at bounding box center [372, 193] width 668 height 236
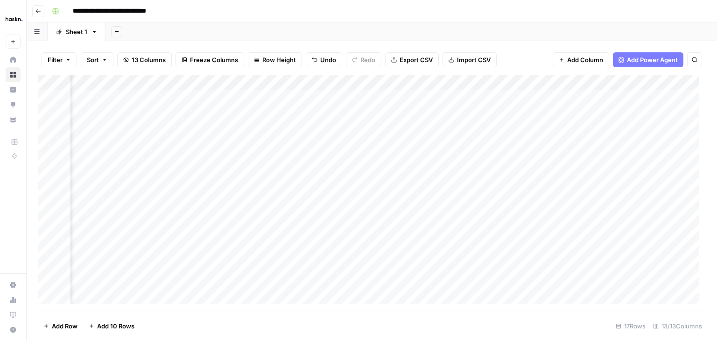
click at [198, 113] on div "Add Column" at bounding box center [372, 193] width 668 height 236
click at [325, 112] on div "Add Column" at bounding box center [372, 193] width 668 height 236
click at [221, 112] on div "Add Column" at bounding box center [372, 193] width 668 height 236
click at [196, 129] on div "Add Column" at bounding box center [372, 193] width 668 height 236
click at [318, 131] on div "Add Column" at bounding box center [372, 193] width 668 height 236
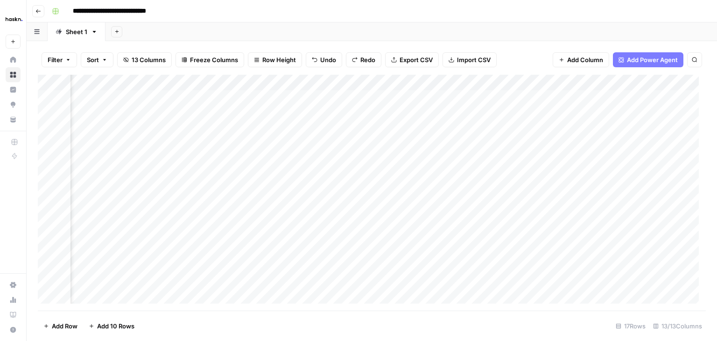
click at [185, 128] on div "Add Column" at bounding box center [372, 193] width 668 height 236
click at [185, 128] on textarea "**********" at bounding box center [238, 130] width 149 height 13
click at [381, 137] on div "Add Column" at bounding box center [372, 193] width 668 height 236
click at [319, 265] on div "Add Column" at bounding box center [372, 193] width 668 height 236
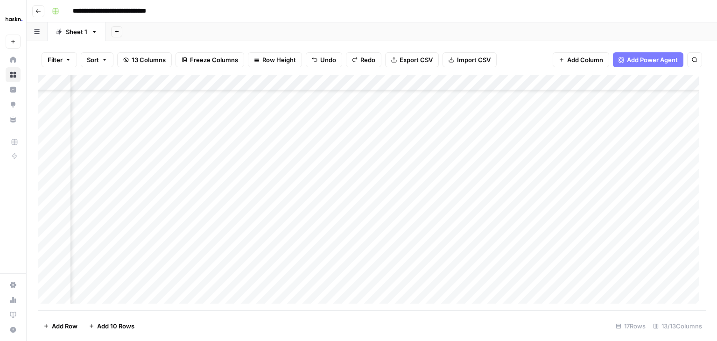
click at [233, 262] on div "Add Column" at bounding box center [372, 193] width 668 height 236
click at [317, 257] on div "Add Column" at bounding box center [372, 193] width 668 height 236
type textarea "*******"
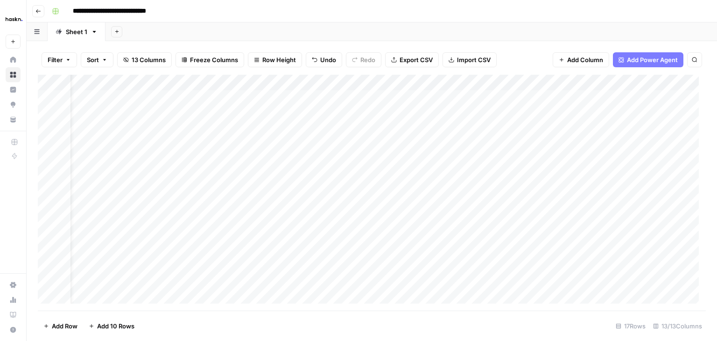
scroll to position [0, 28]
click at [461, 223] on div "Add Column" at bounding box center [372, 193] width 668 height 236
click at [344, 224] on div "Add Column" at bounding box center [372, 193] width 668 height 236
click at [463, 207] on div "Add Column" at bounding box center [372, 193] width 668 height 236
click at [381, 206] on div "Add Column" at bounding box center [372, 193] width 668 height 236
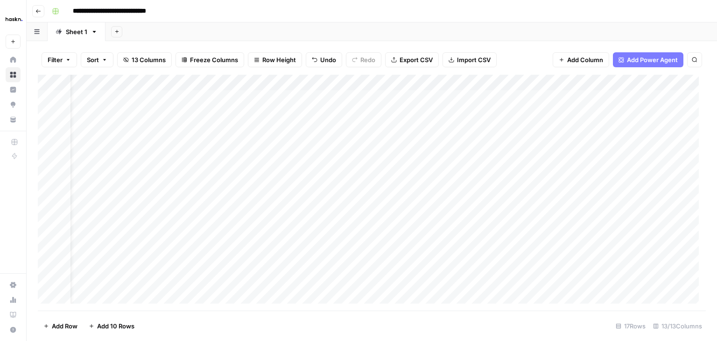
click at [338, 193] on div "Add Column" at bounding box center [372, 193] width 668 height 236
type textarea "**********"
click at [382, 178] on div "Add Column" at bounding box center [372, 193] width 668 height 236
click at [464, 176] on div "Add Column" at bounding box center [372, 193] width 668 height 236
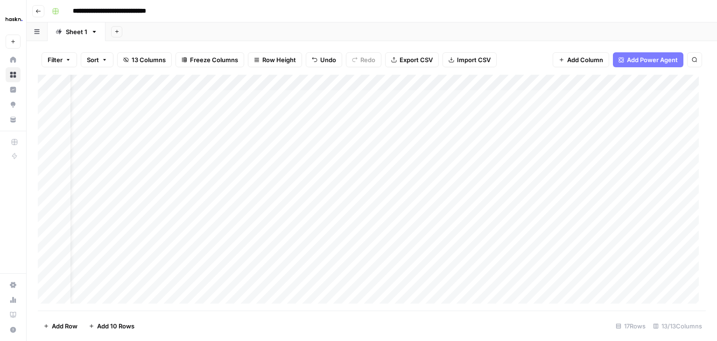
click at [383, 178] on div "Add Column" at bounding box center [372, 193] width 668 height 236
click at [457, 160] on div "Add Column" at bounding box center [372, 193] width 668 height 236
click at [335, 157] on div "Add Column" at bounding box center [372, 193] width 668 height 236
click at [334, 129] on div "Add Column" at bounding box center [372, 193] width 668 height 236
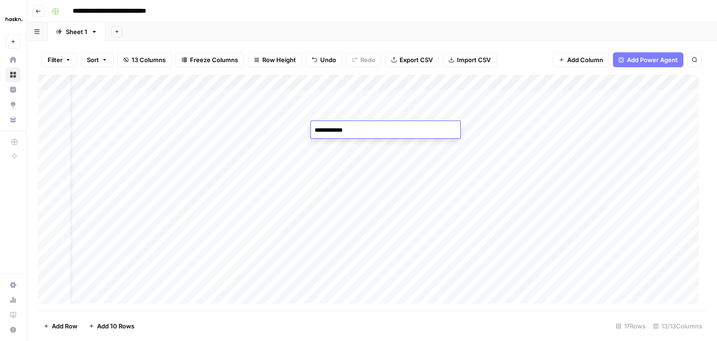
type textarea "**********"
click at [365, 133] on div "Add Column" at bounding box center [372, 193] width 668 height 236
type textarea "**********"
click at [411, 153] on div "Add Column" at bounding box center [372, 193] width 668 height 236
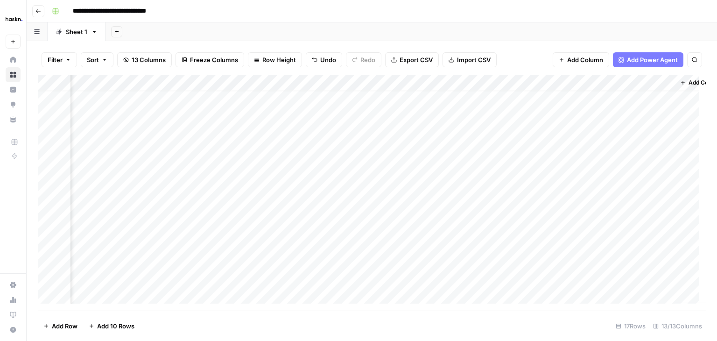
scroll to position [10, 993]
click at [423, 82] on div "Add Column" at bounding box center [372, 193] width 668 height 236
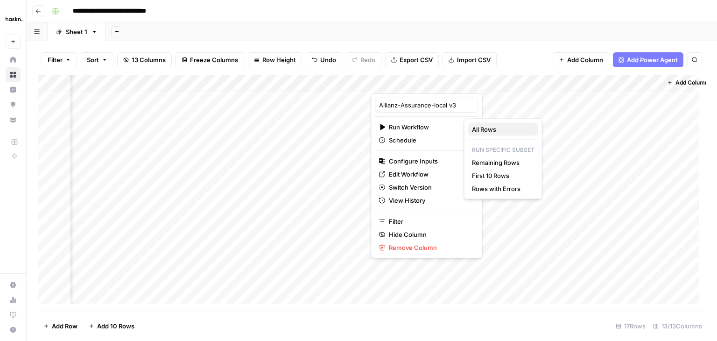
click at [480, 129] on span "All Rows" at bounding box center [501, 129] width 59 height 9
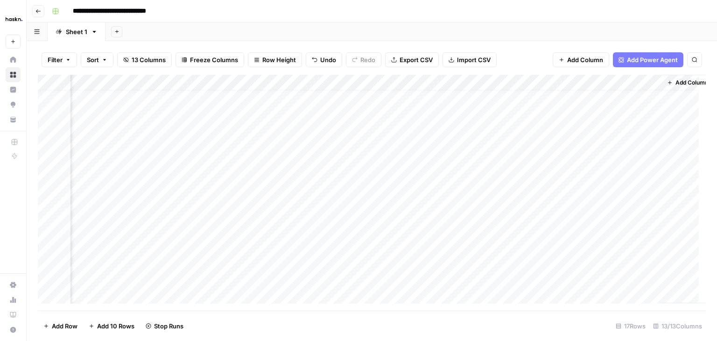
scroll to position [72, 993]
click at [484, 279] on div "Add Column" at bounding box center [372, 193] width 668 height 236
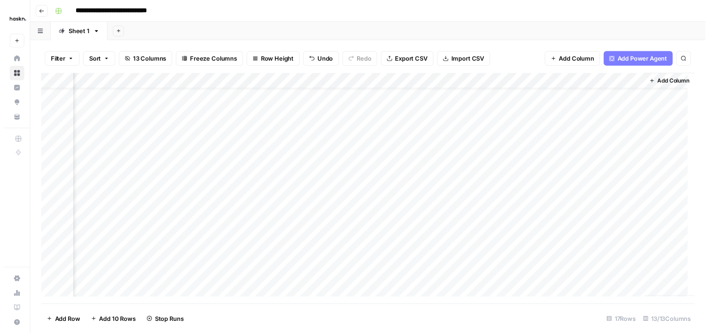
scroll to position [17, 1008]
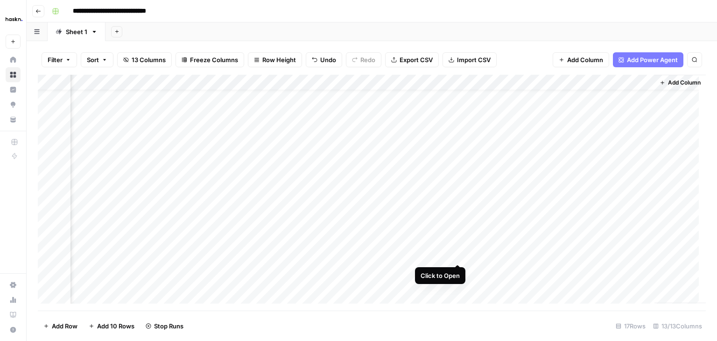
click at [457, 255] on div "Add Column" at bounding box center [372, 193] width 668 height 236
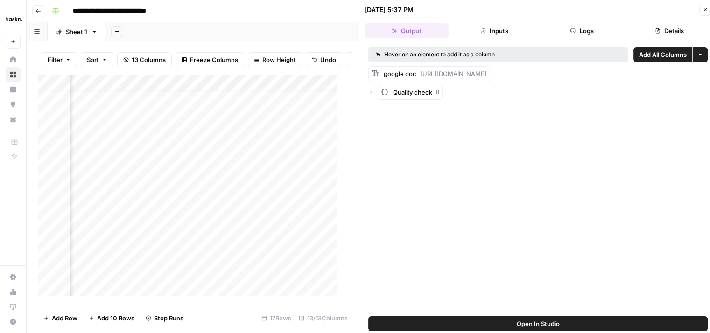
click at [370, 88] on div "Quality check 8" at bounding box center [537, 92] width 339 height 15
click at [370, 90] on icon "button" at bounding box center [371, 93] width 6 height 6
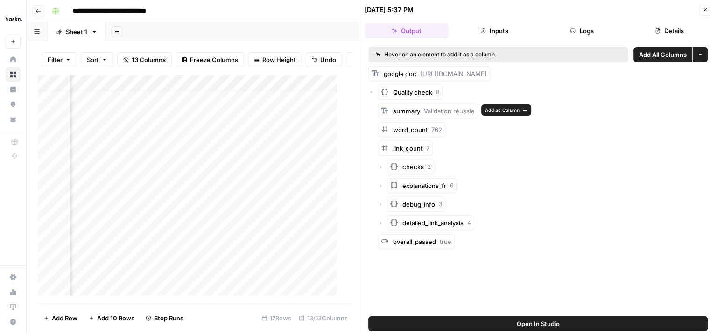
click at [503, 111] on span "Add as Column" at bounding box center [502, 109] width 35 height 7
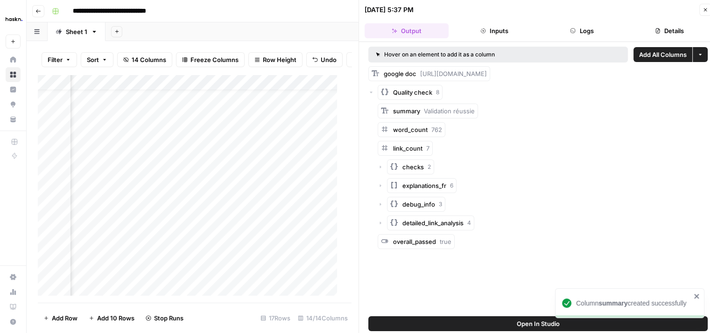
scroll to position [17, 1304]
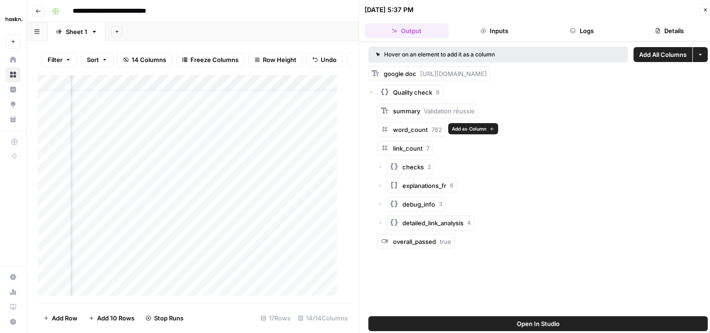
click at [465, 128] on span "Add as Column" at bounding box center [469, 128] width 35 height 7
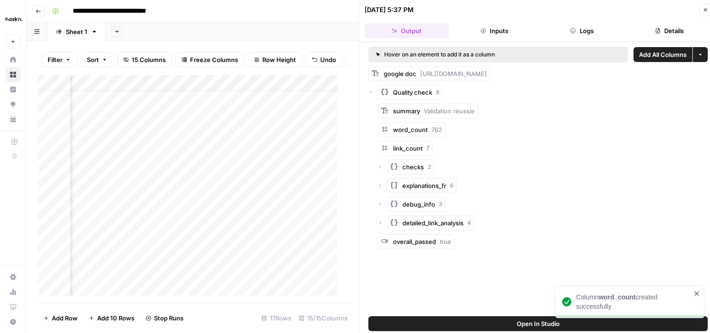
click at [704, 9] on icon "button" at bounding box center [705, 10] width 6 height 6
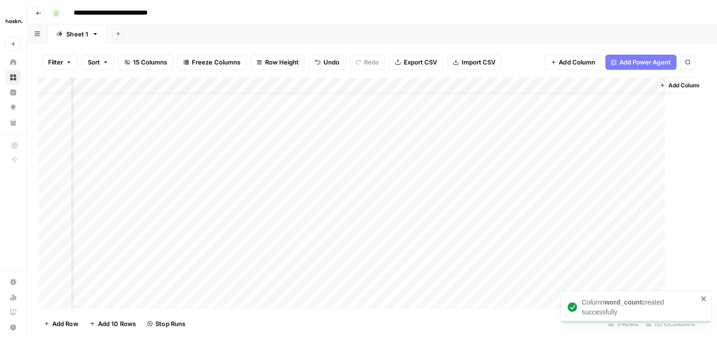
scroll to position [17, 1165]
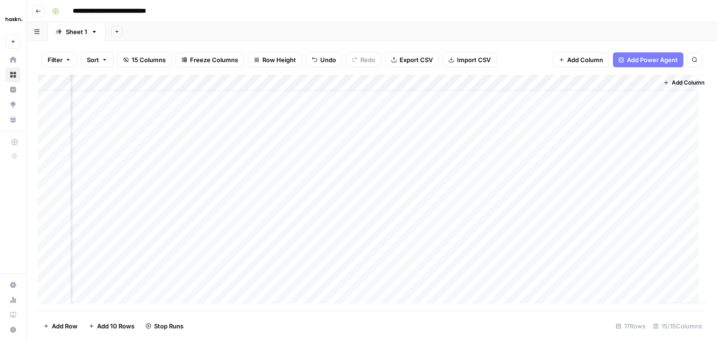
click at [650, 82] on div "Add Column" at bounding box center [372, 193] width 668 height 236
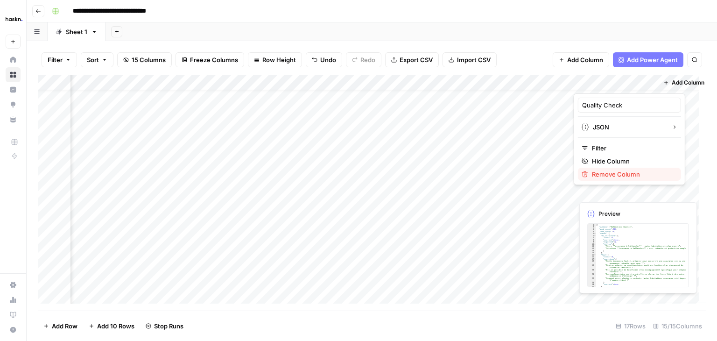
click at [610, 169] on span "Remove Column" at bounding box center [633, 173] width 82 height 9
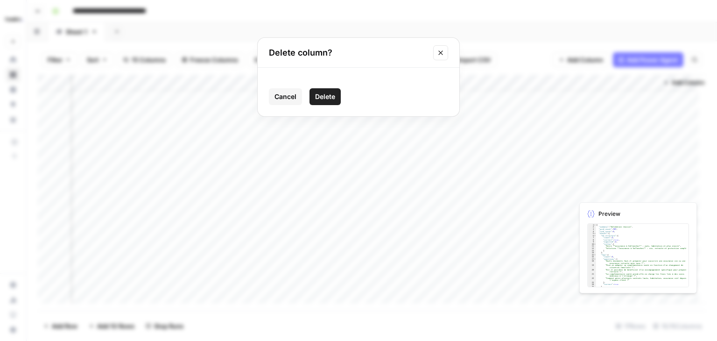
click at [330, 96] on span "Delete" at bounding box center [325, 96] width 20 height 9
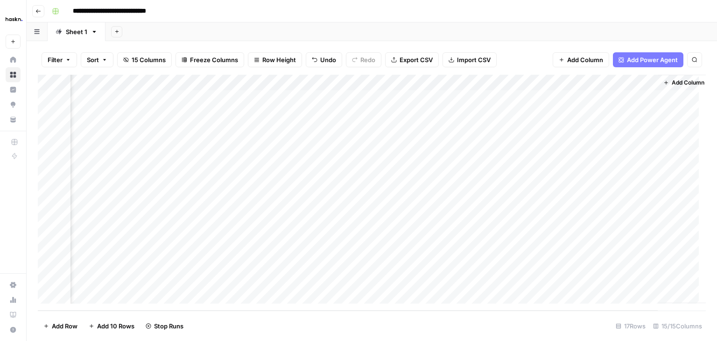
scroll to position [0, 1165]
click at [564, 98] on div "Add Column" at bounding box center [372, 193] width 668 height 236
click at [566, 116] on div "Add Column" at bounding box center [372, 193] width 668 height 236
click at [566, 129] on div "Add Column" at bounding box center [372, 193] width 668 height 236
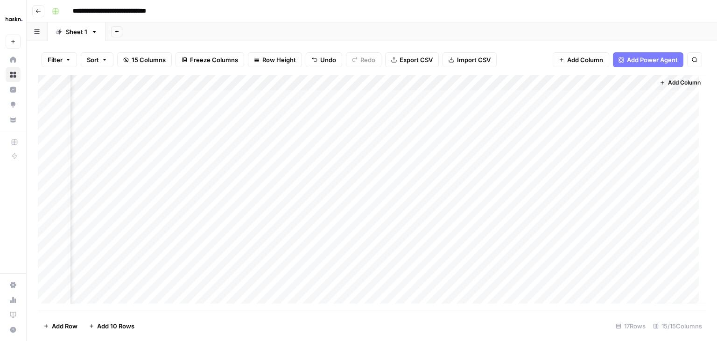
click at [288, 82] on div "Add Column" at bounding box center [372, 193] width 668 height 236
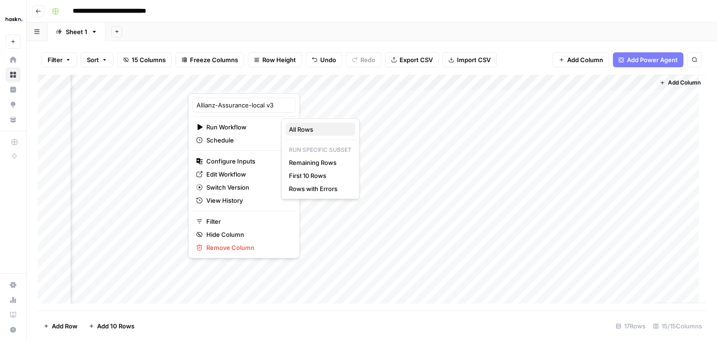
click at [299, 129] on span "All Rows" at bounding box center [318, 129] width 59 height 9
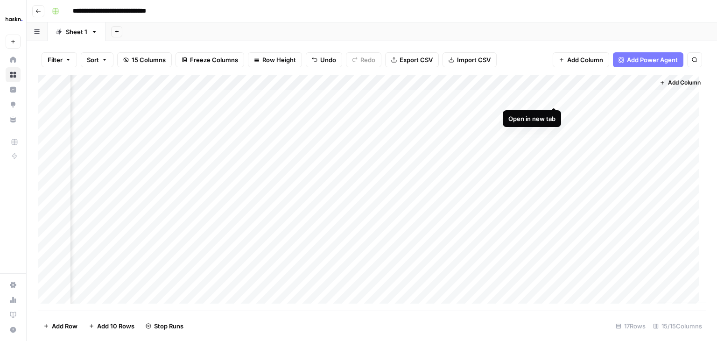
click at [553, 97] on div "Add Column" at bounding box center [372, 193] width 668 height 236
click at [521, 262] on div "Add Column" at bounding box center [372, 193] width 668 height 236
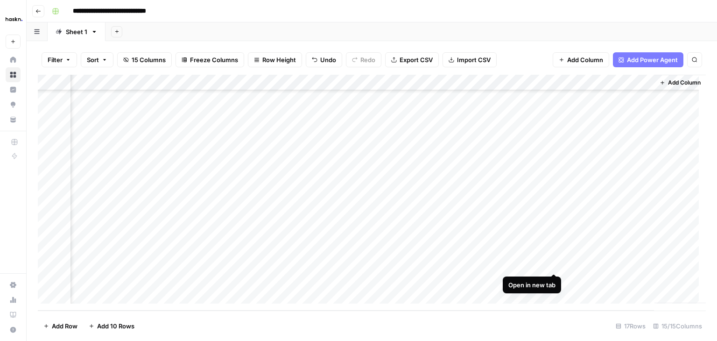
click at [553, 263] on div "Add Column" at bounding box center [372, 193] width 668 height 236
click at [291, 80] on div "Add Column" at bounding box center [372, 193] width 668 height 236
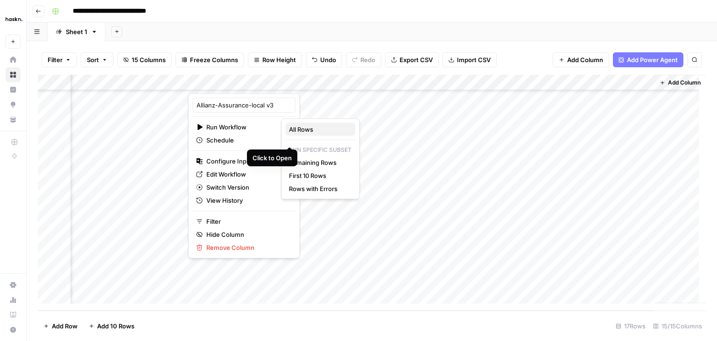
click at [321, 129] on span "All Rows" at bounding box center [318, 129] width 59 height 9
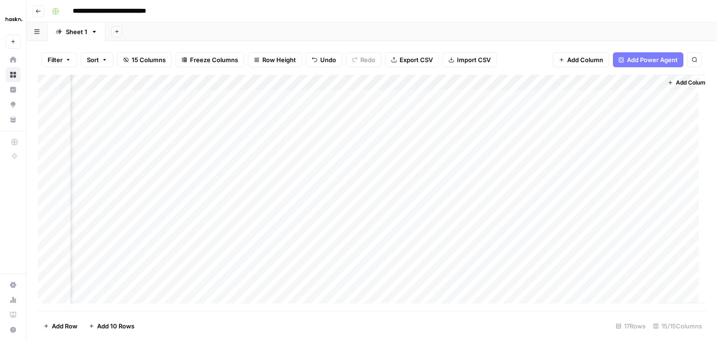
scroll to position [0, 1176]
click at [553, 96] on div "Add Column" at bounding box center [372, 193] width 668 height 236
click at [553, 114] on div "Add Column" at bounding box center [372, 193] width 668 height 236
click at [555, 97] on div "Add Column" at bounding box center [372, 193] width 668 height 236
click at [302, 81] on div "Add Column" at bounding box center [372, 193] width 668 height 236
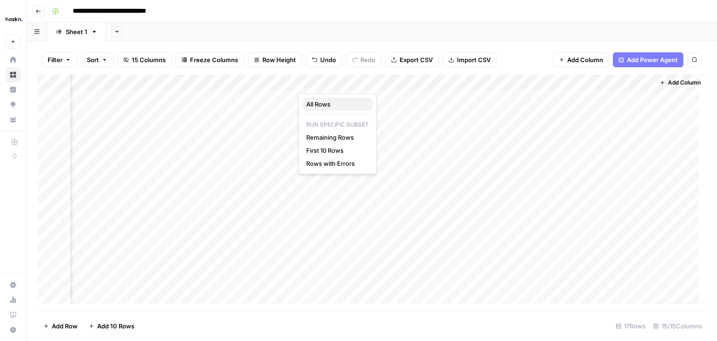
click at [317, 101] on span "All Rows" at bounding box center [335, 103] width 59 height 9
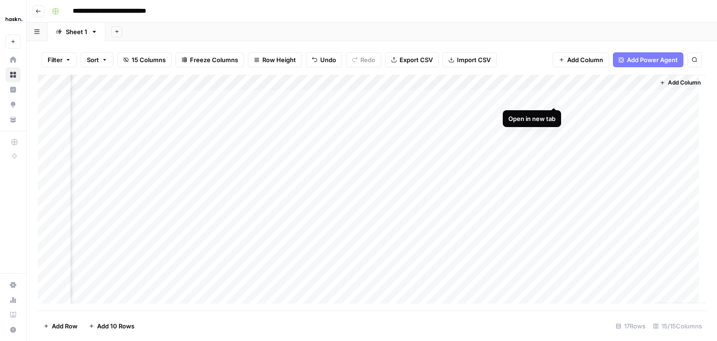
click at [556, 98] on div "Add Column" at bounding box center [372, 193] width 668 height 236
click at [515, 266] on div "Add Column" at bounding box center [372, 193] width 668 height 236
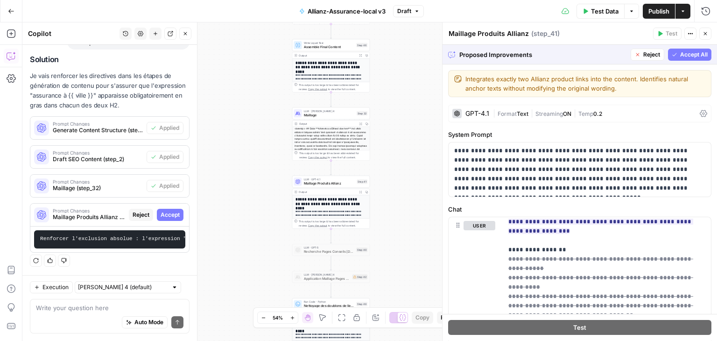
scroll to position [462, 0]
click at [165, 210] on span "Accept" at bounding box center [170, 214] width 19 height 8
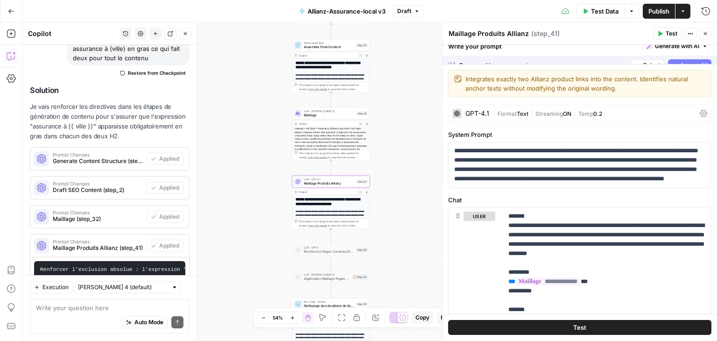
scroll to position [506, 0]
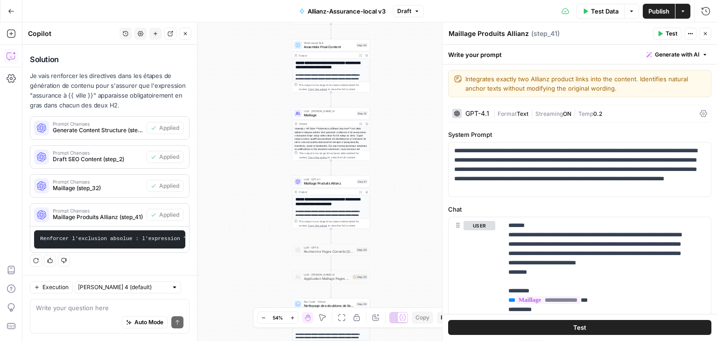
click at [649, 8] on span "Publish" at bounding box center [658, 11] width 21 height 9
